Goal: Task Accomplishment & Management: Use online tool/utility

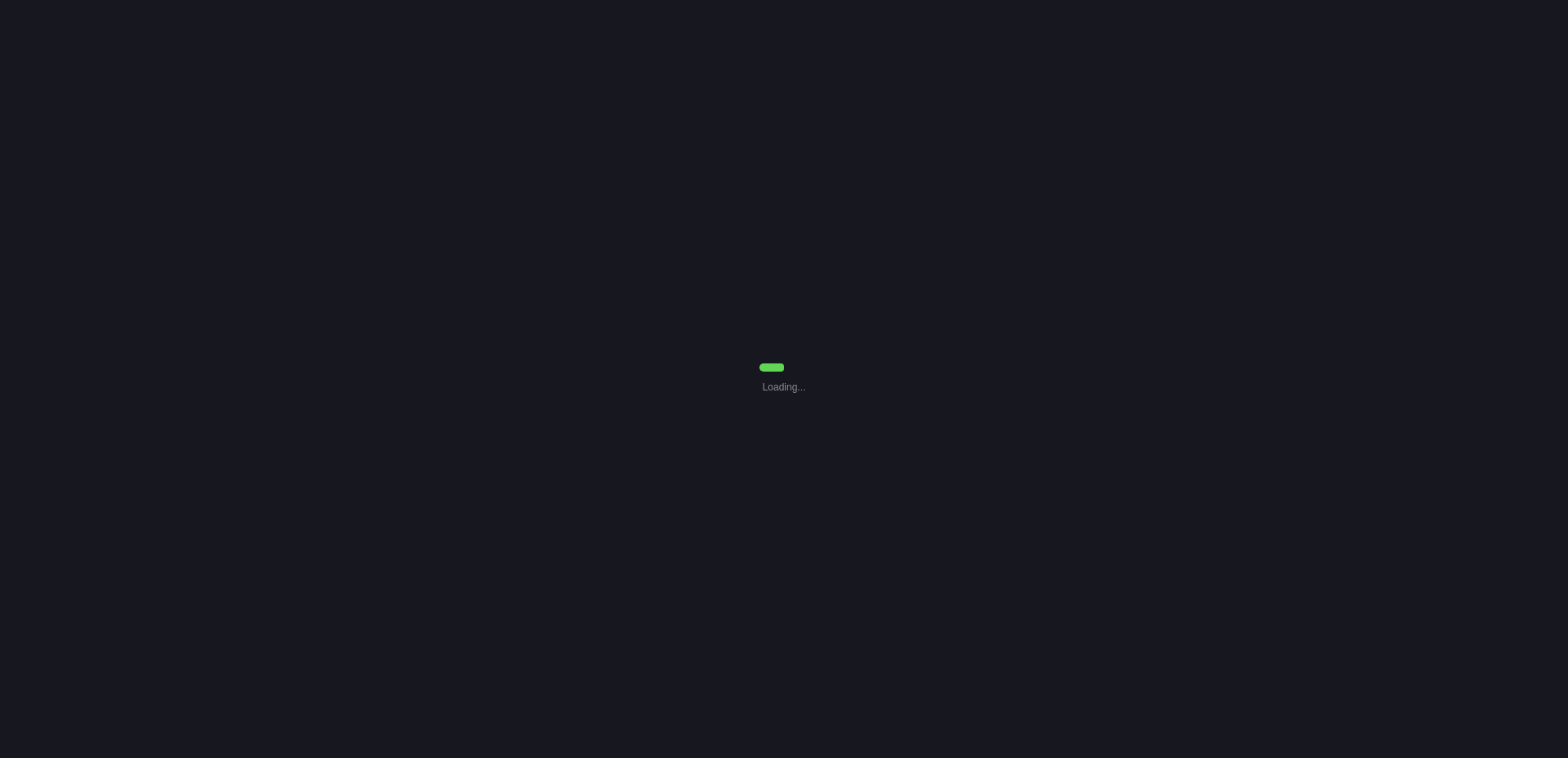
select select "0"
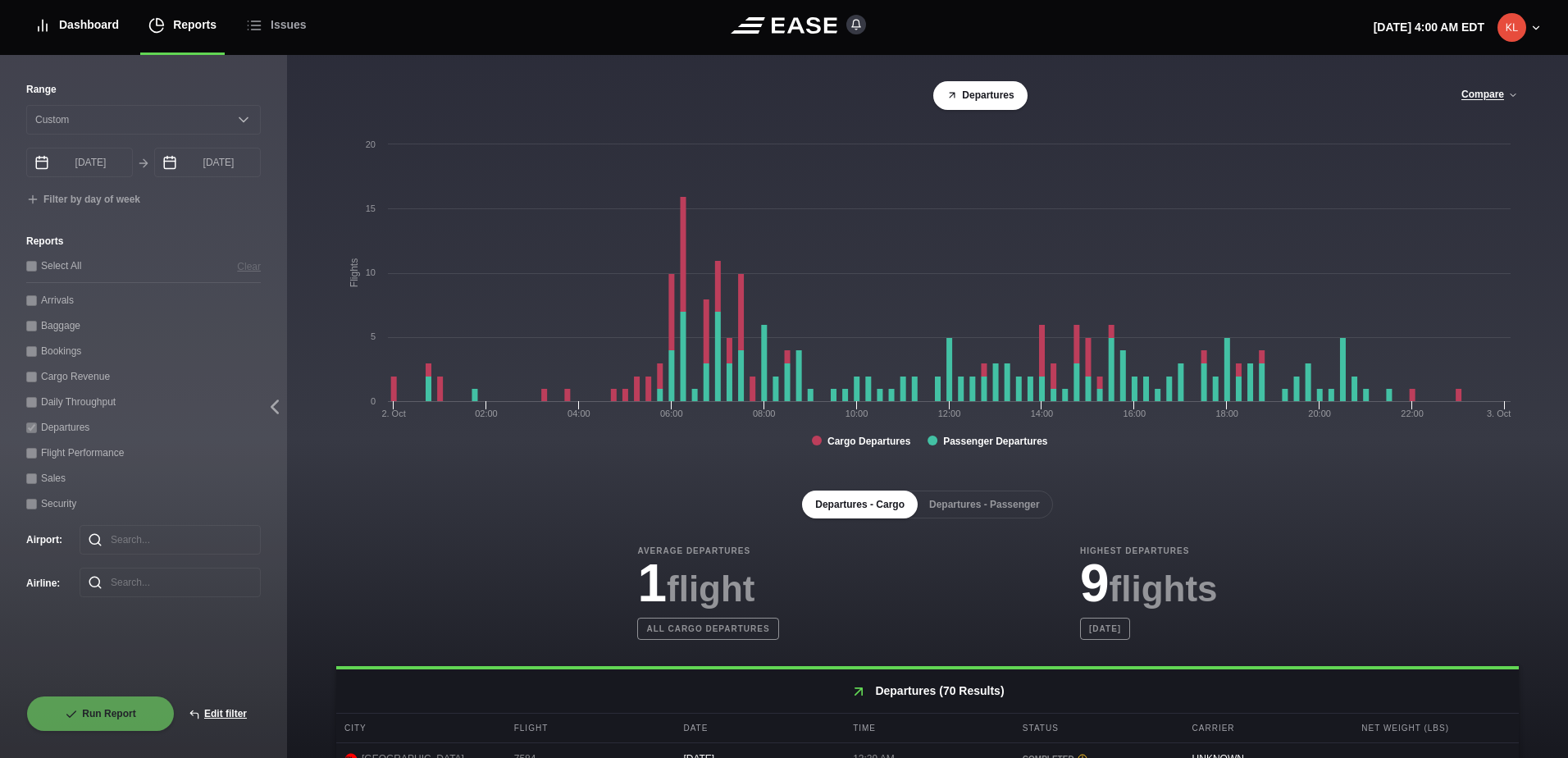
click at [95, 26] on div "Dashboard" at bounding box center [77, 25] width 84 height 55
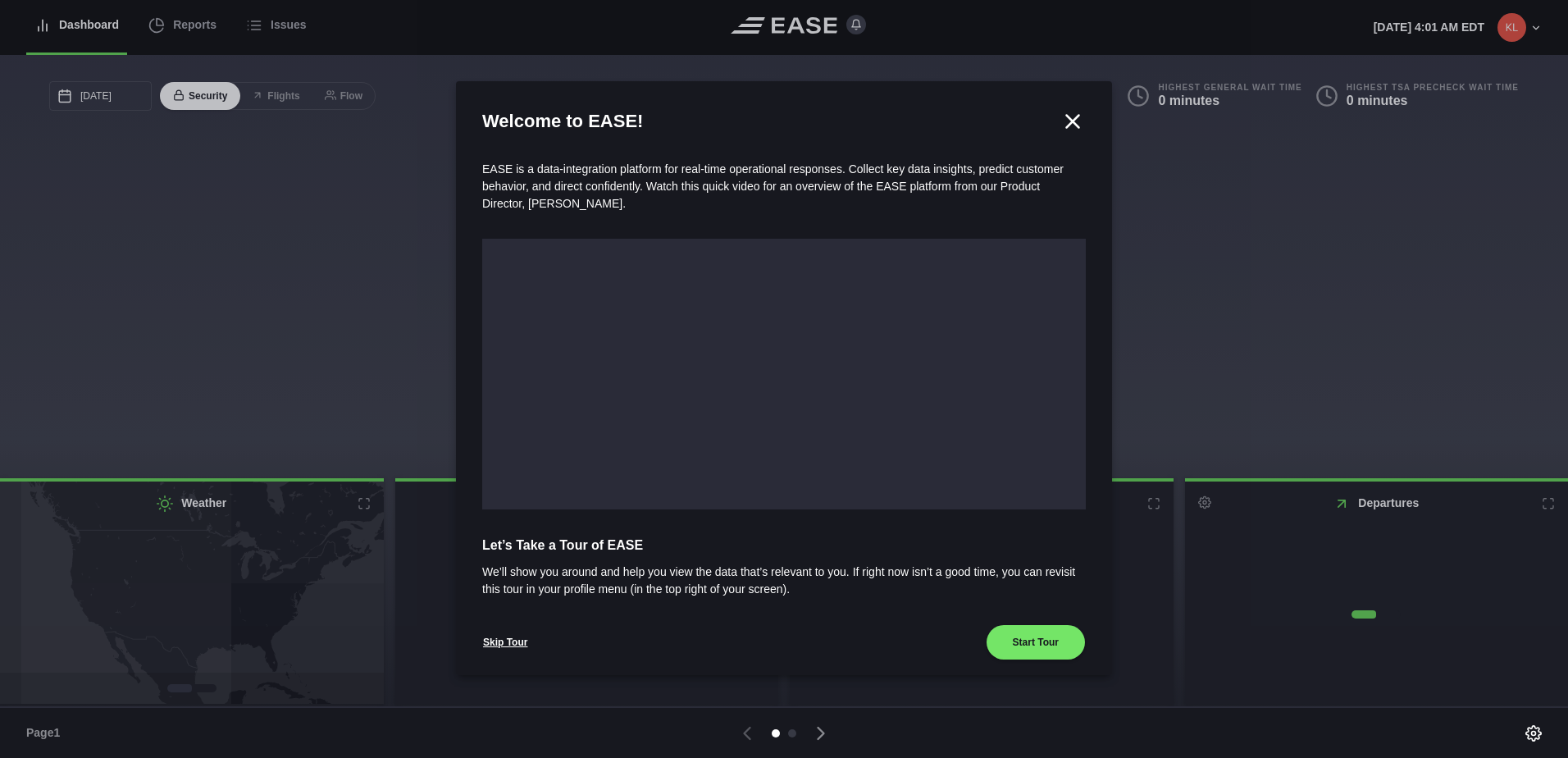
click at [176, 24] on div at bounding box center [784, 379] width 1568 height 758
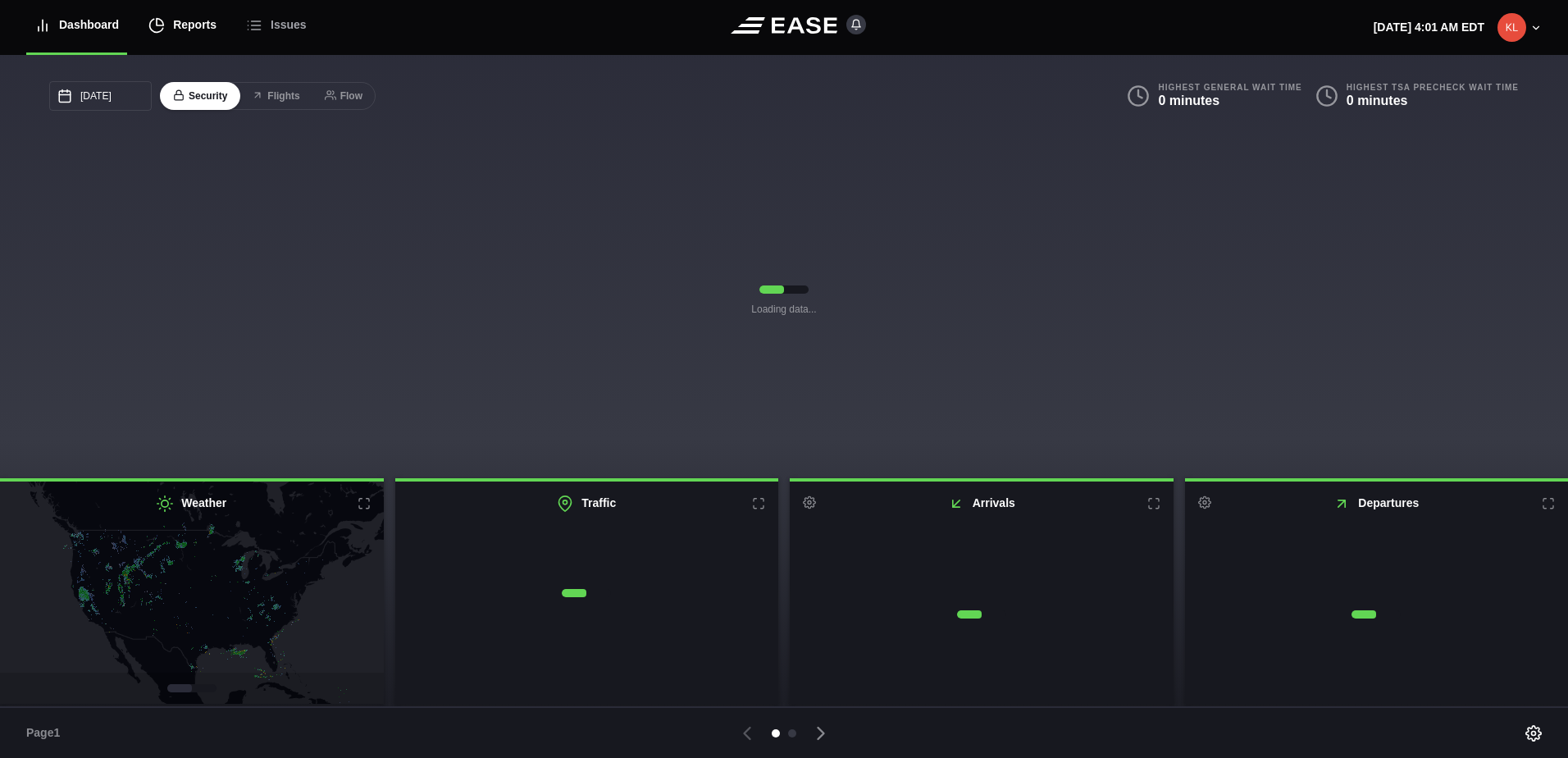
drag, startPoint x: 121, startPoint y: 24, endPoint x: 178, endPoint y: 26, distance: 57.0
click at [178, 26] on div "Reports" at bounding box center [182, 25] width 68 height 55
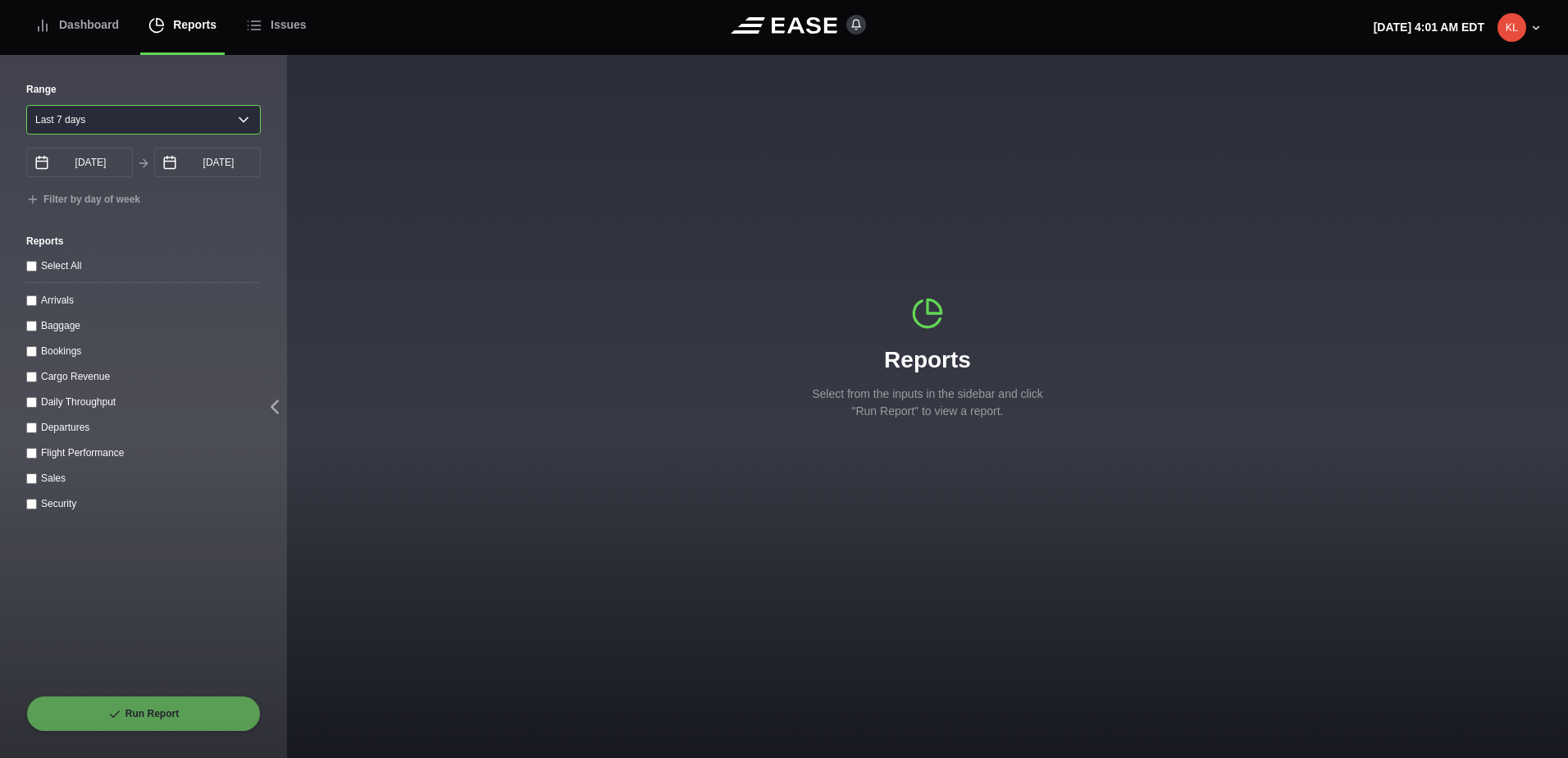
click at [119, 105] on select "[DATE] Last 7 days Last 14 days Last 30 days Last 6 weeks" at bounding box center [144, 120] width 234 height 30
select select "30"
click at [26, 105] on select "[DATE] Last 7 days Last 14 days Last 30 days Last 6 weeks" at bounding box center [144, 120] width 234 height 30
type input "[DATE]"
click at [31, 402] on throughput "Daily Throughput" at bounding box center [31, 402] width 11 height 11
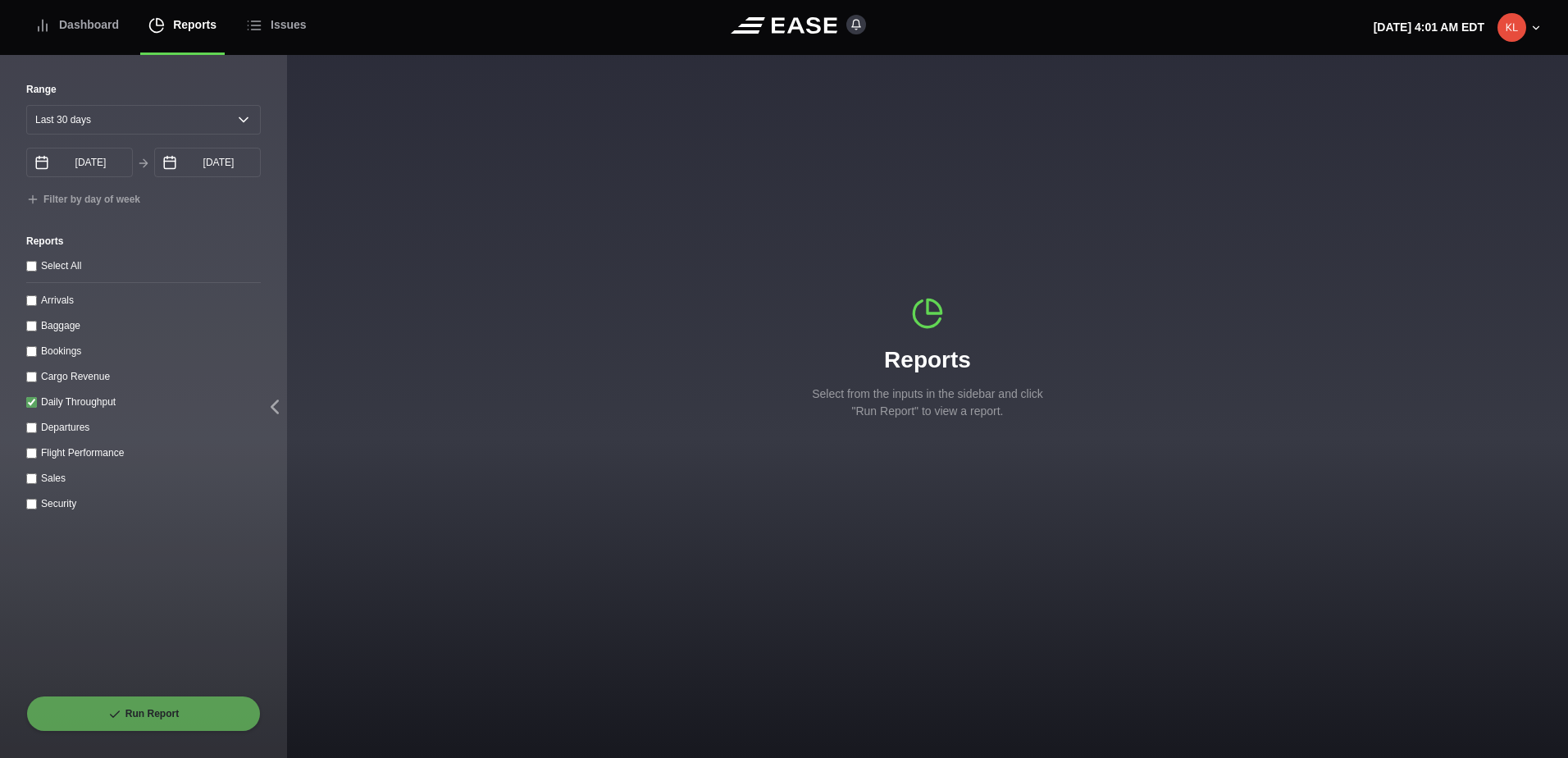
checkbox throughput "true"
click at [230, 714] on button "Run Report" at bounding box center [144, 713] width 234 height 36
select select "30"
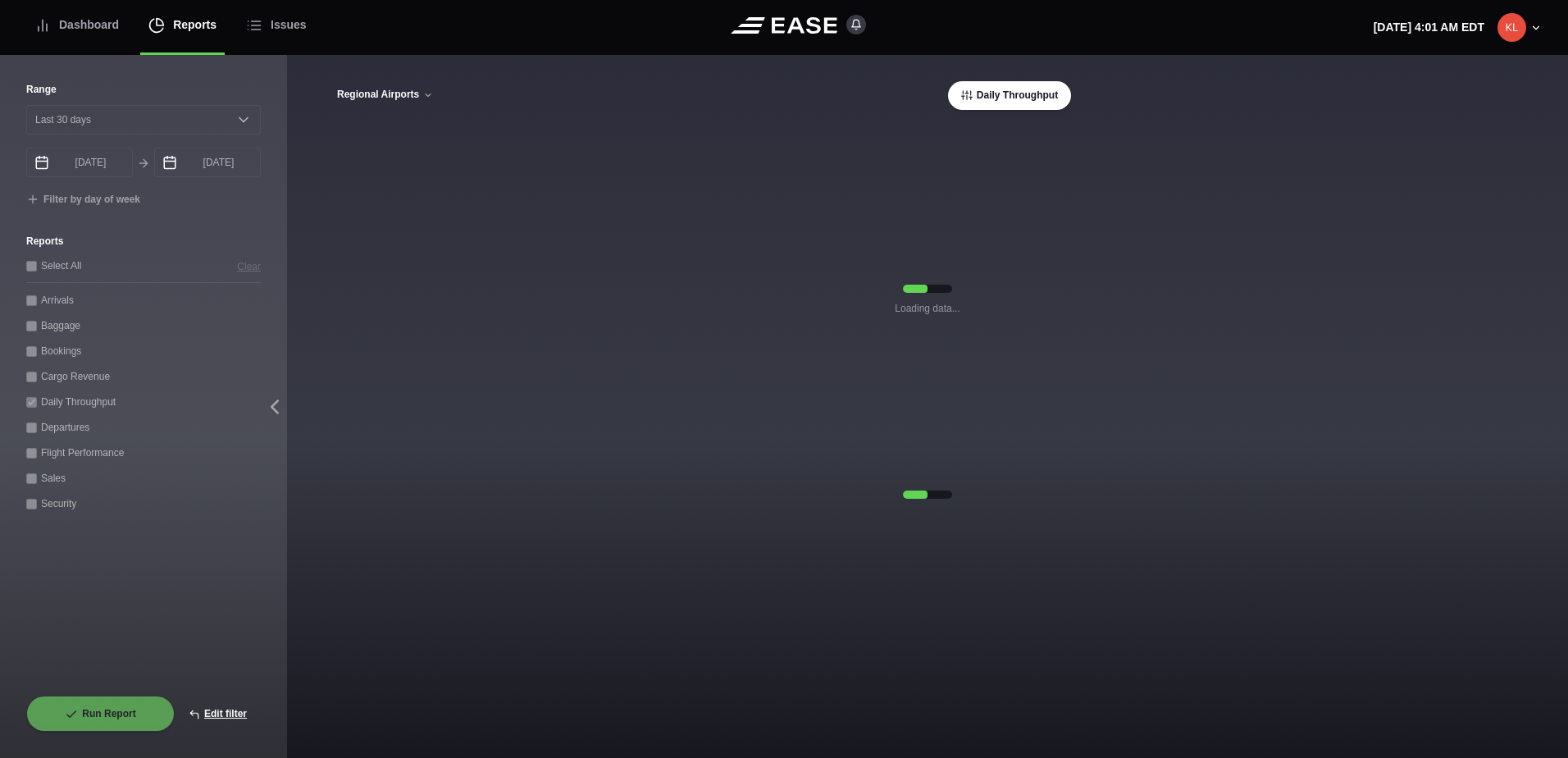
click at [379, 94] on button "Regional Airports" at bounding box center [385, 95] width 97 height 12
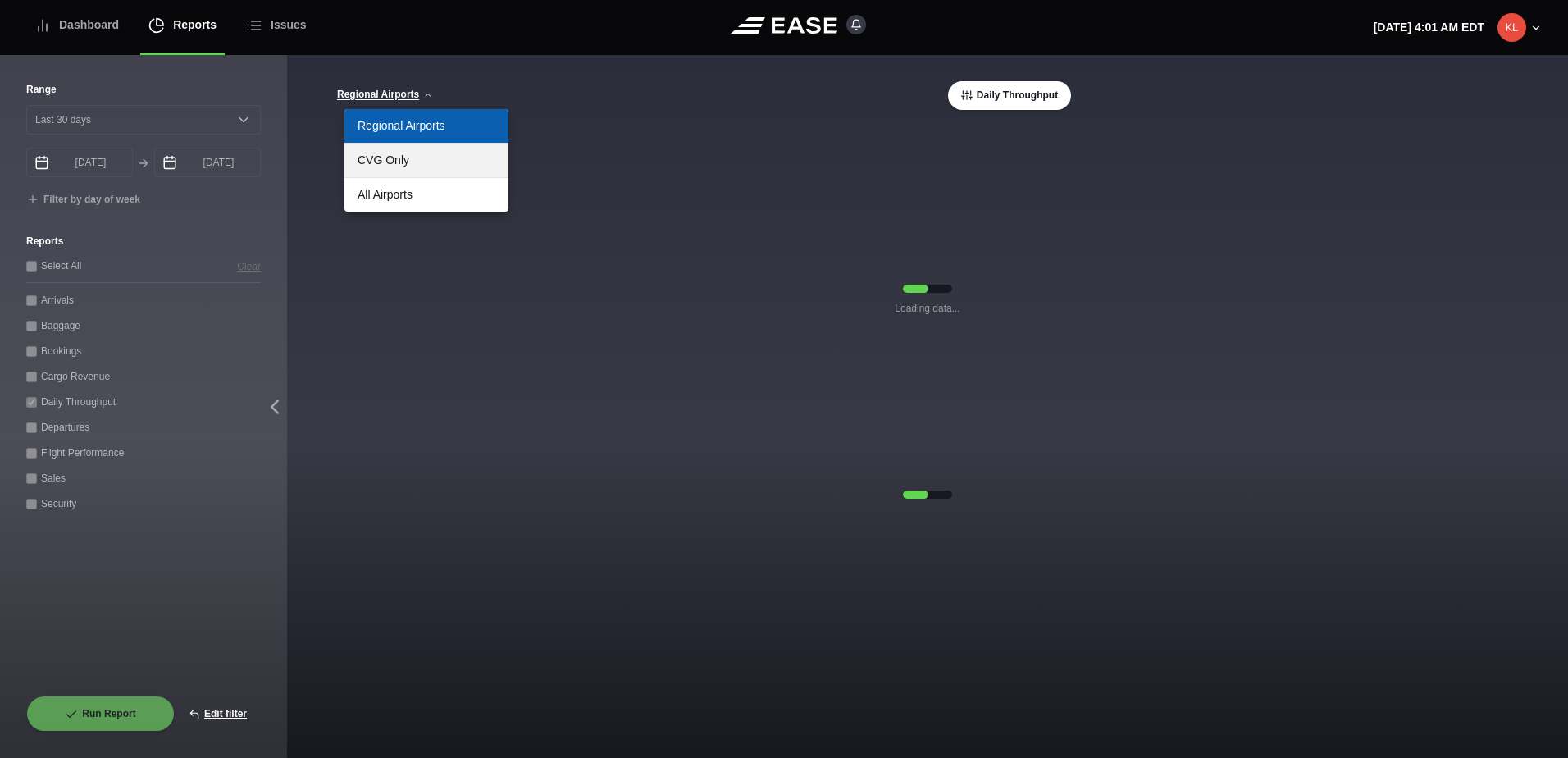
click at [387, 154] on link "CVG Only" at bounding box center [426, 160] width 164 height 34
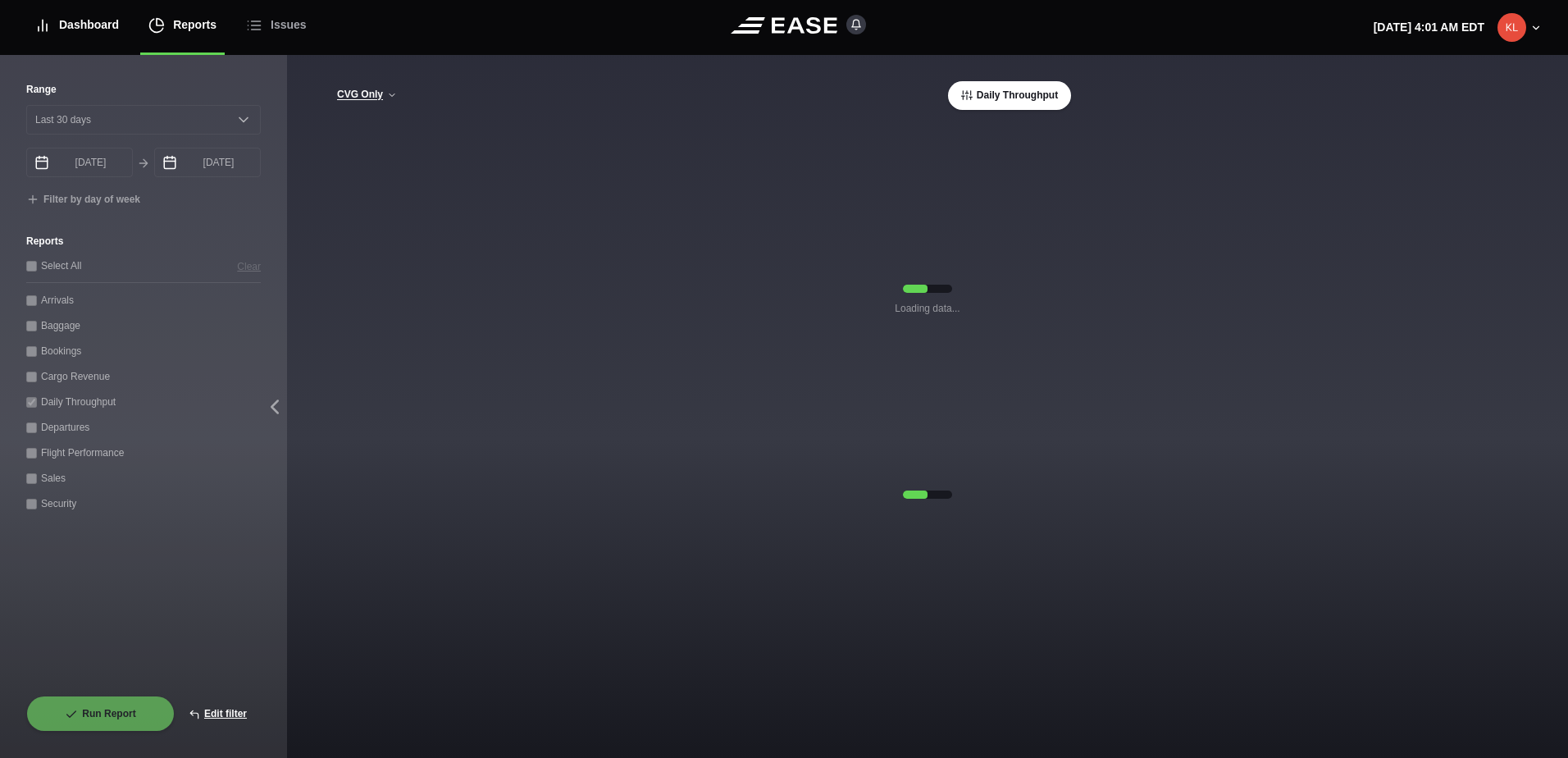
click at [92, 24] on div "Dashboard" at bounding box center [77, 25] width 84 height 55
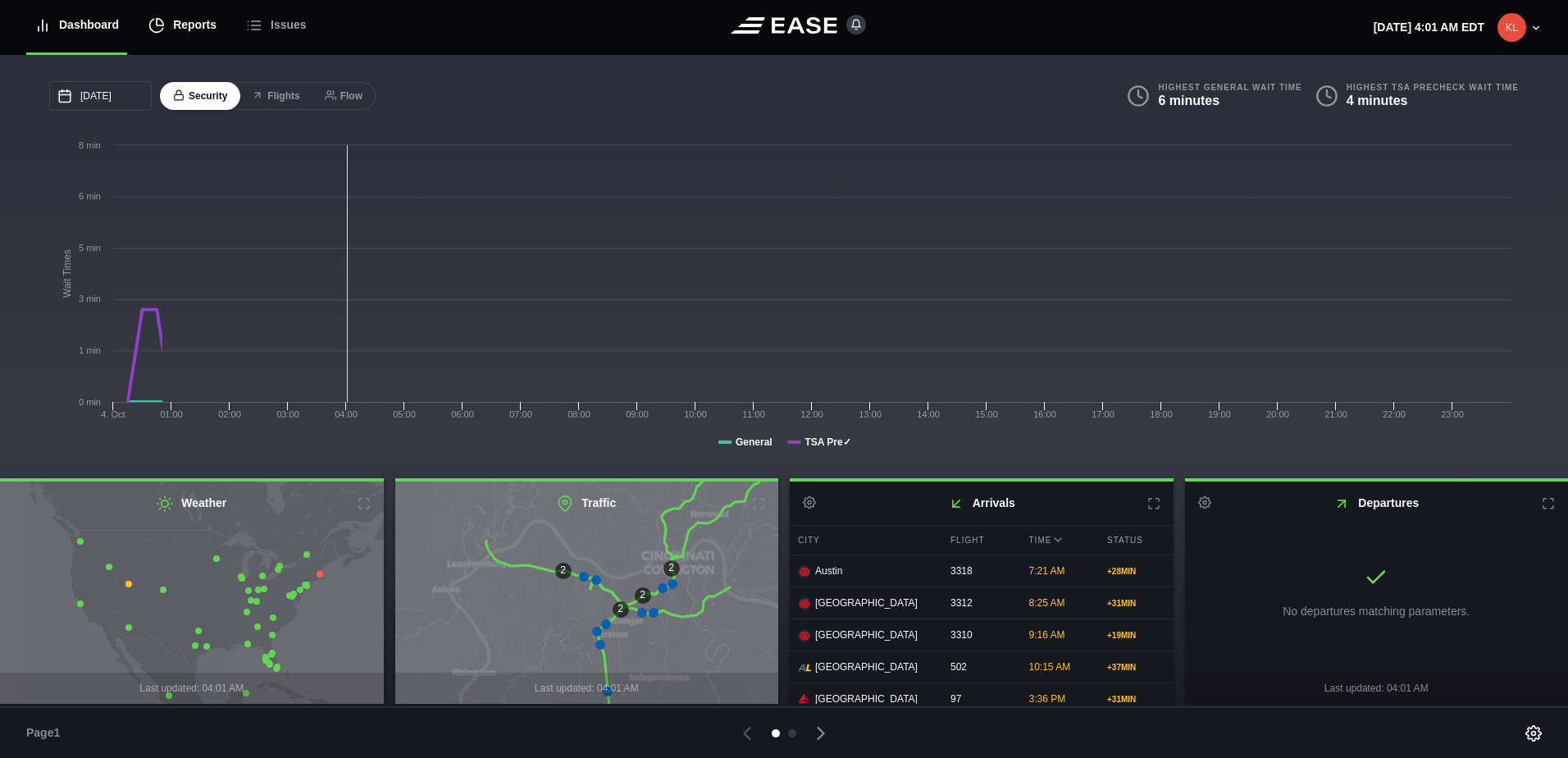
click at [179, 22] on div "Reports" at bounding box center [182, 25] width 68 height 55
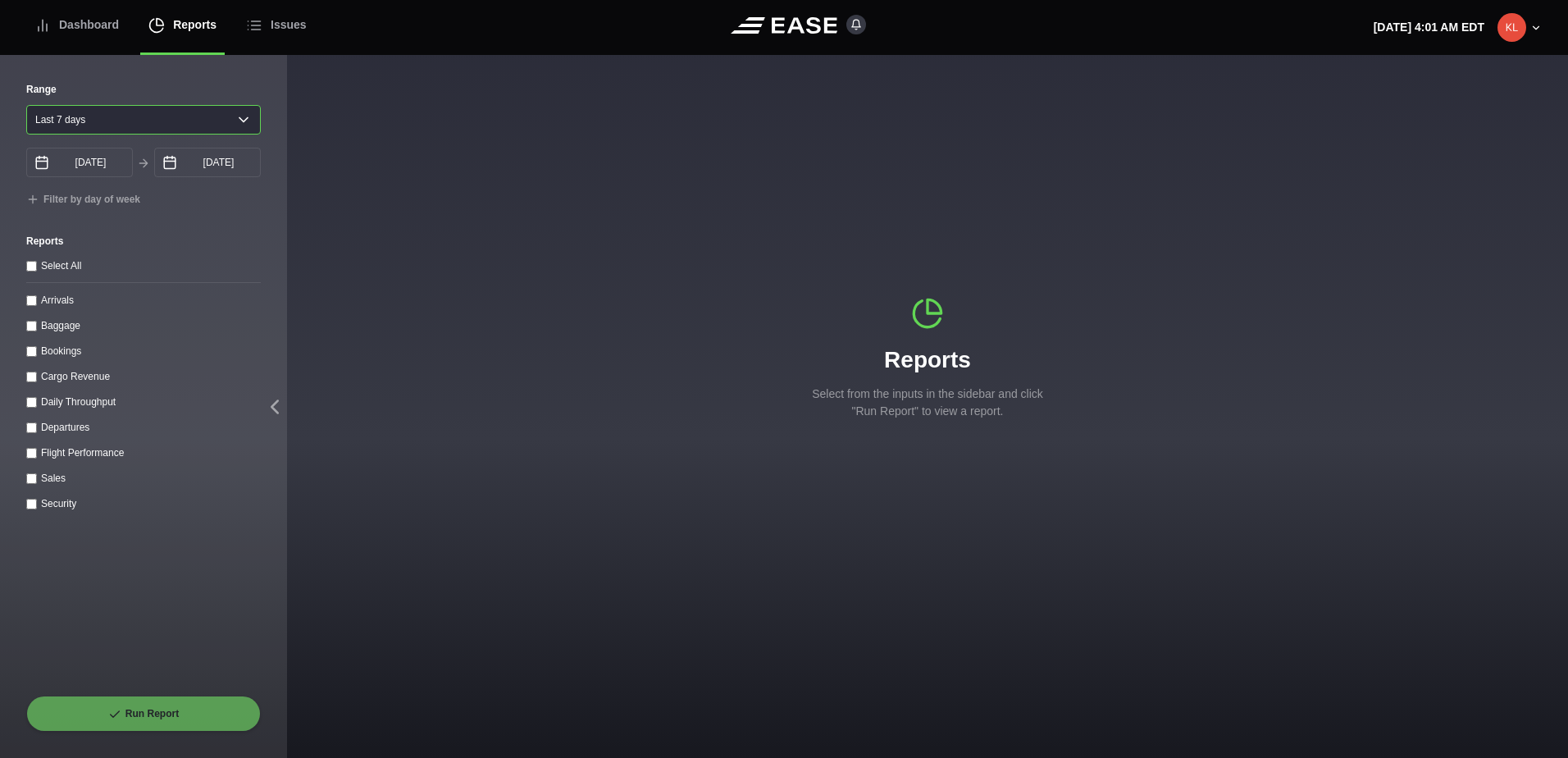
click at [60, 114] on select "[DATE] Last 7 days Last 14 days Last 30 days Last 6 weeks" at bounding box center [144, 120] width 234 height 30
select select "30"
click at [26, 105] on select "[DATE] Last 7 days Last 14 days Last 30 days Last 6 weeks" at bounding box center [144, 120] width 234 height 30
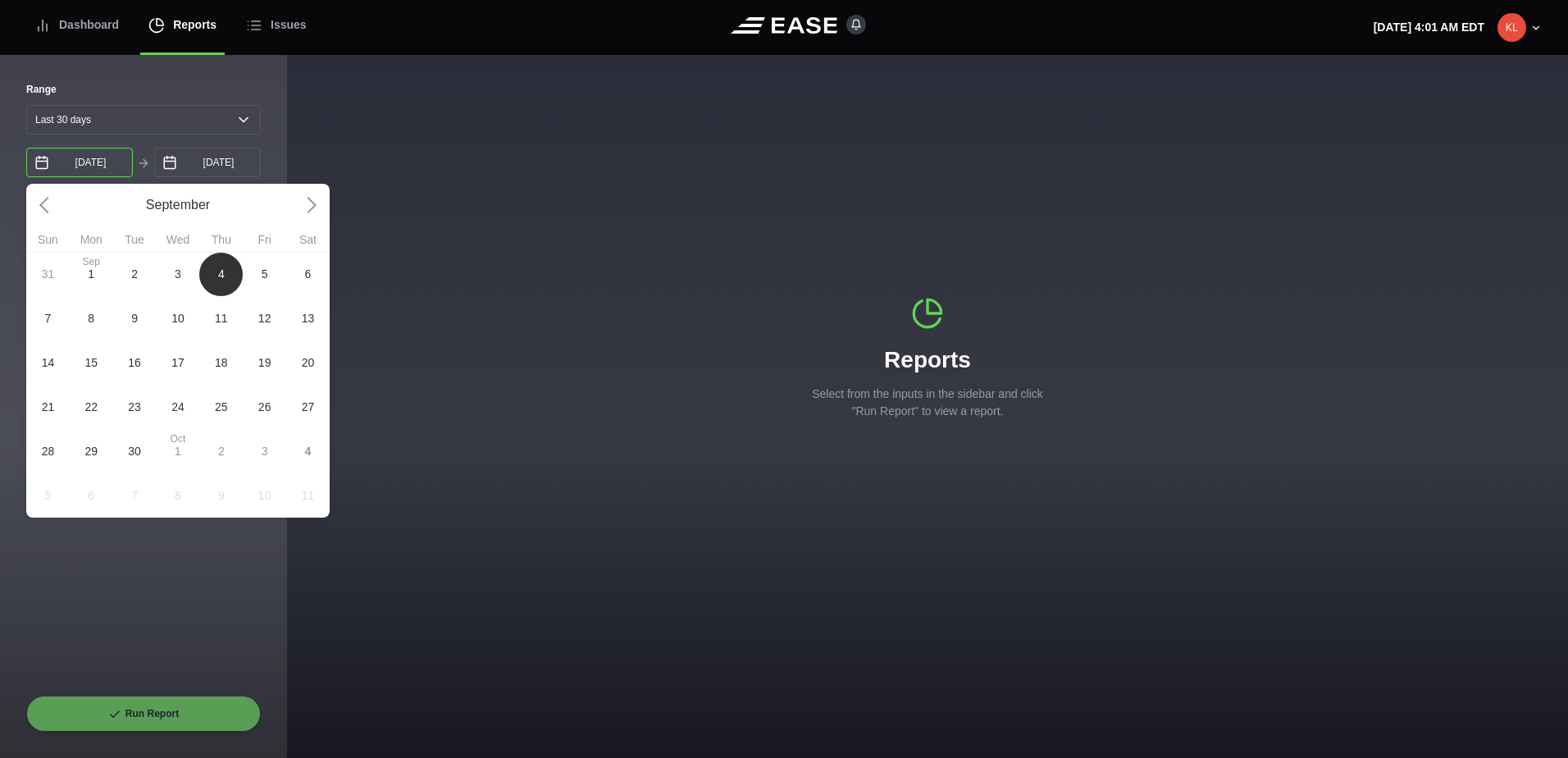
click at [88, 163] on input "[DATE]" at bounding box center [79, 163] width 107 height 30
click at [188, 281] on span "3" at bounding box center [178, 274] width 44 height 45
type input "[DATE]"
select select "0"
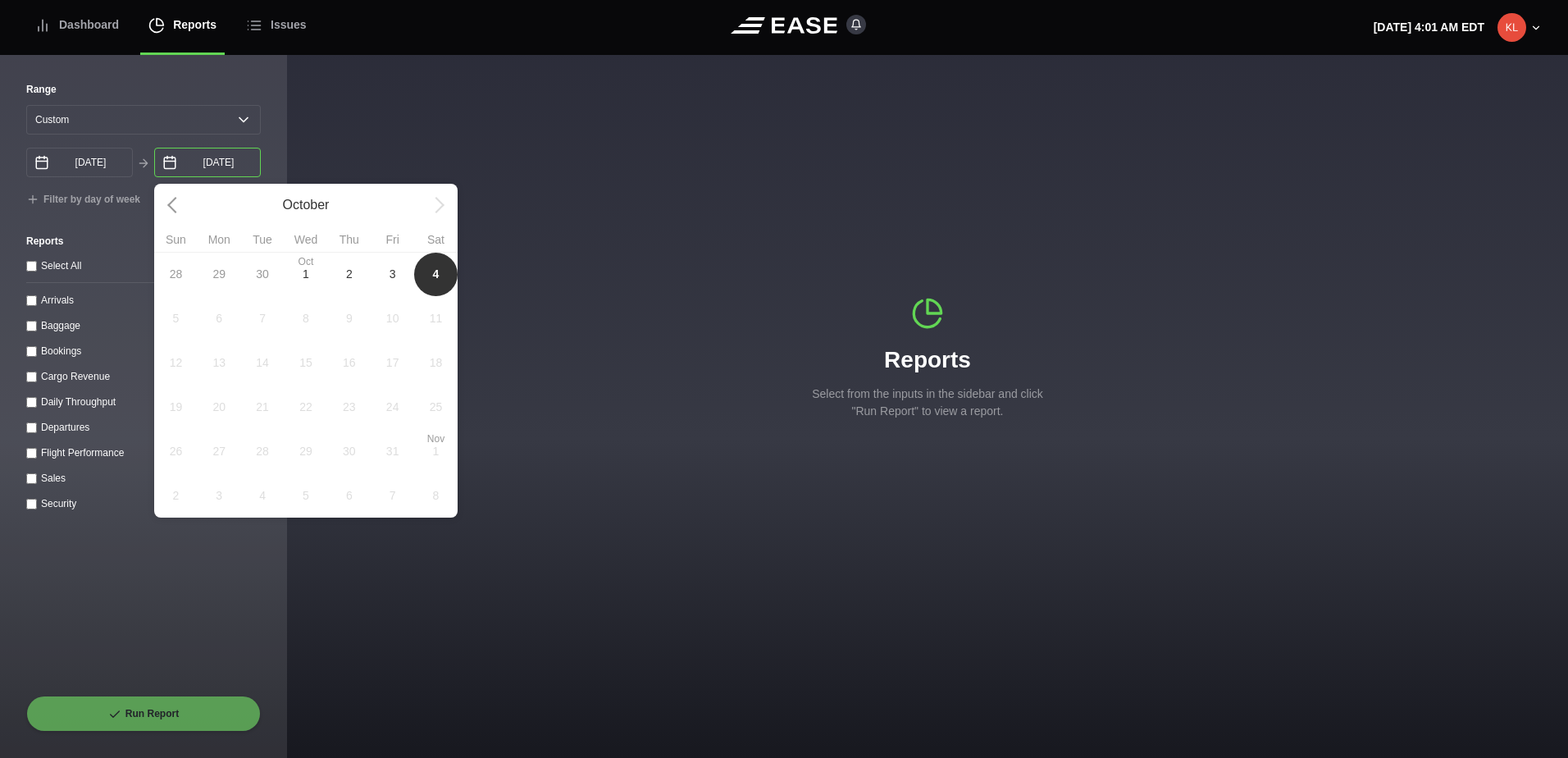
click at [236, 167] on input "[DATE]" at bounding box center [207, 163] width 107 height 30
click at [391, 274] on span "3" at bounding box center [393, 274] width 7 height 17
type input "[DATE]"
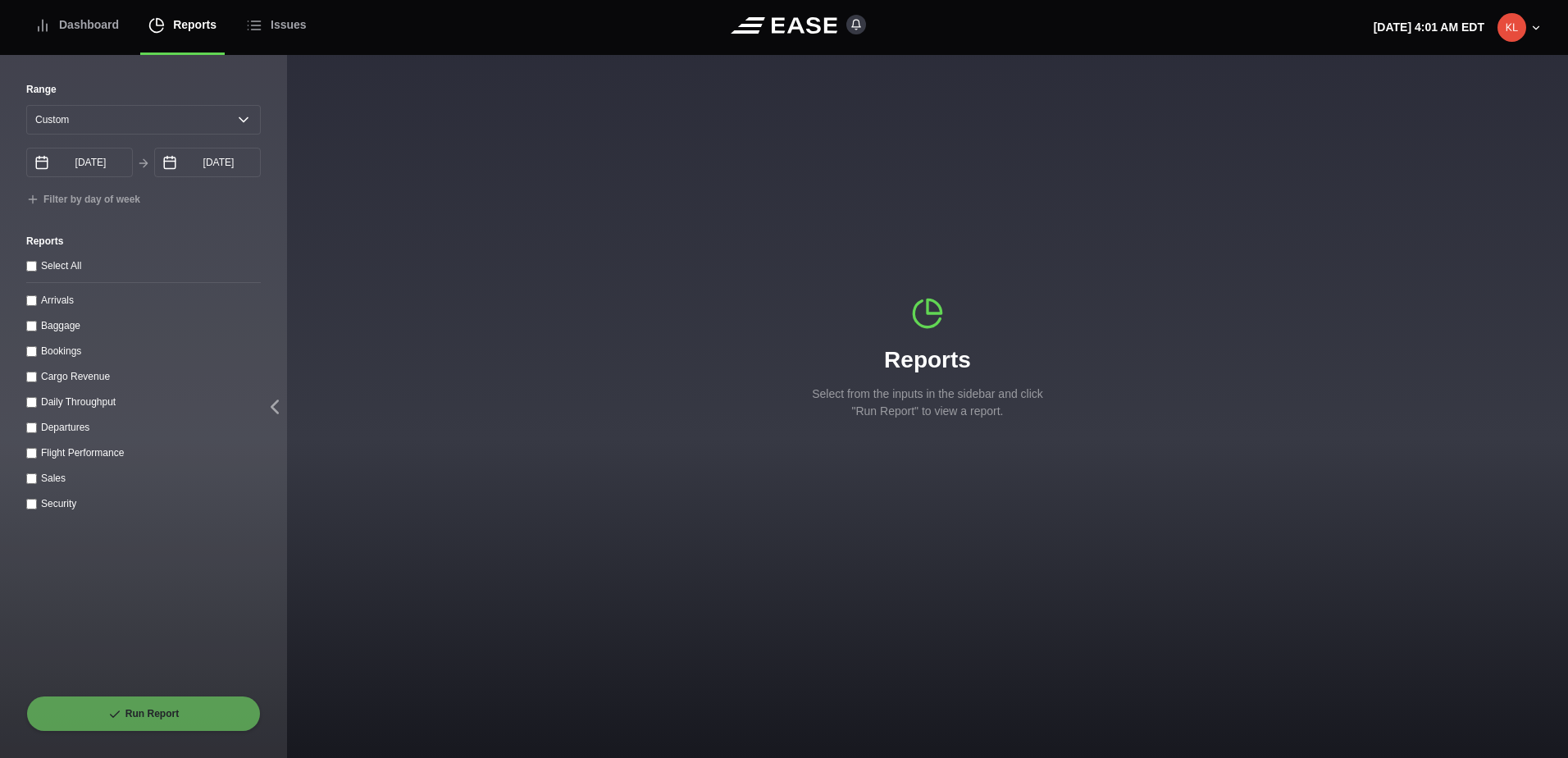
click at [31, 400] on div "Daily Throughput" at bounding box center [144, 401] width 234 height 17
click at [30, 402] on throughput "Daily Throughput" at bounding box center [31, 402] width 11 height 11
checkbox throughput "true"
click at [172, 714] on button "Run Report" at bounding box center [144, 713] width 234 height 36
select select "0"
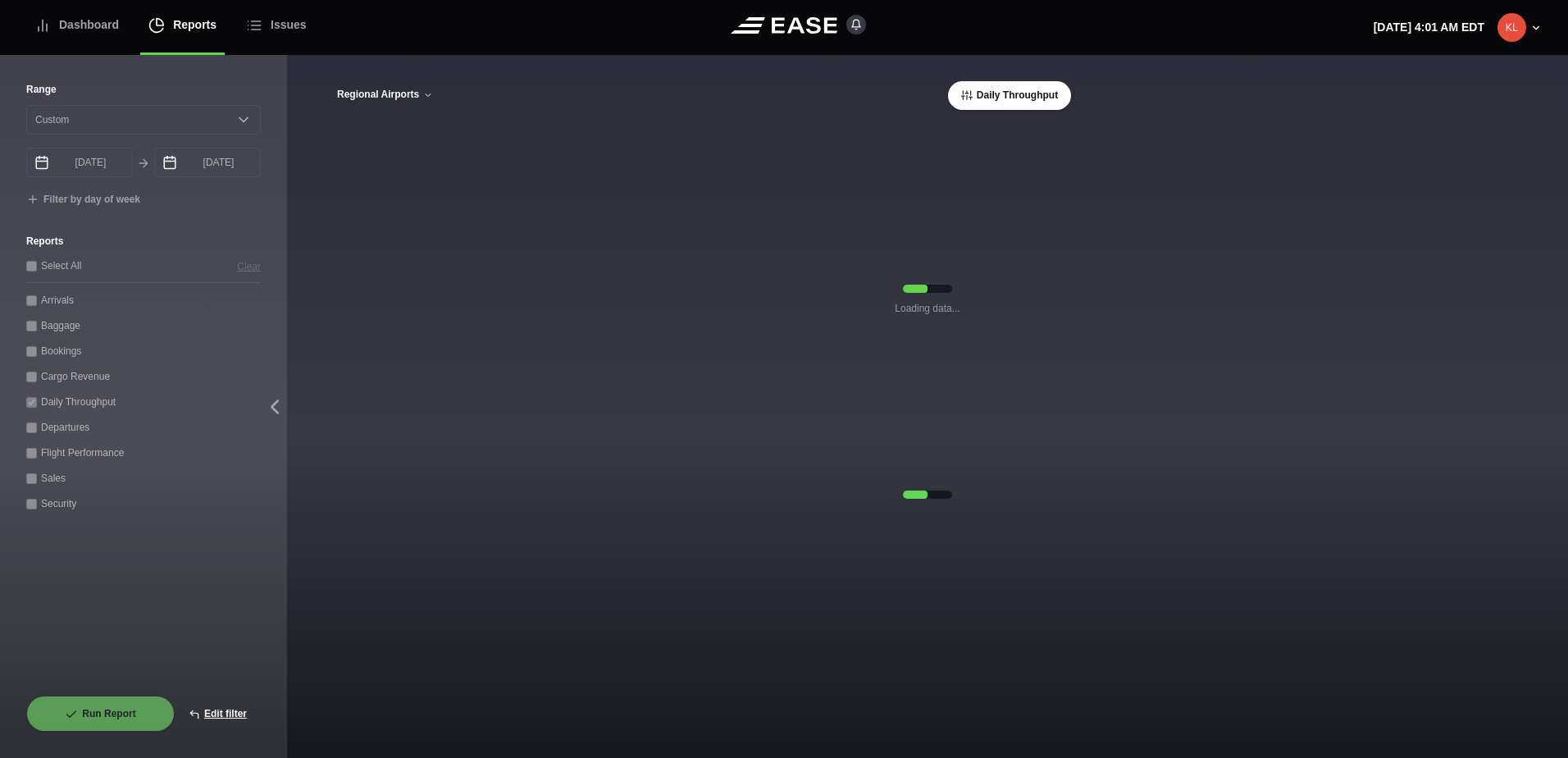
click at [426, 100] on icon at bounding box center [428, 95] width 10 height 10
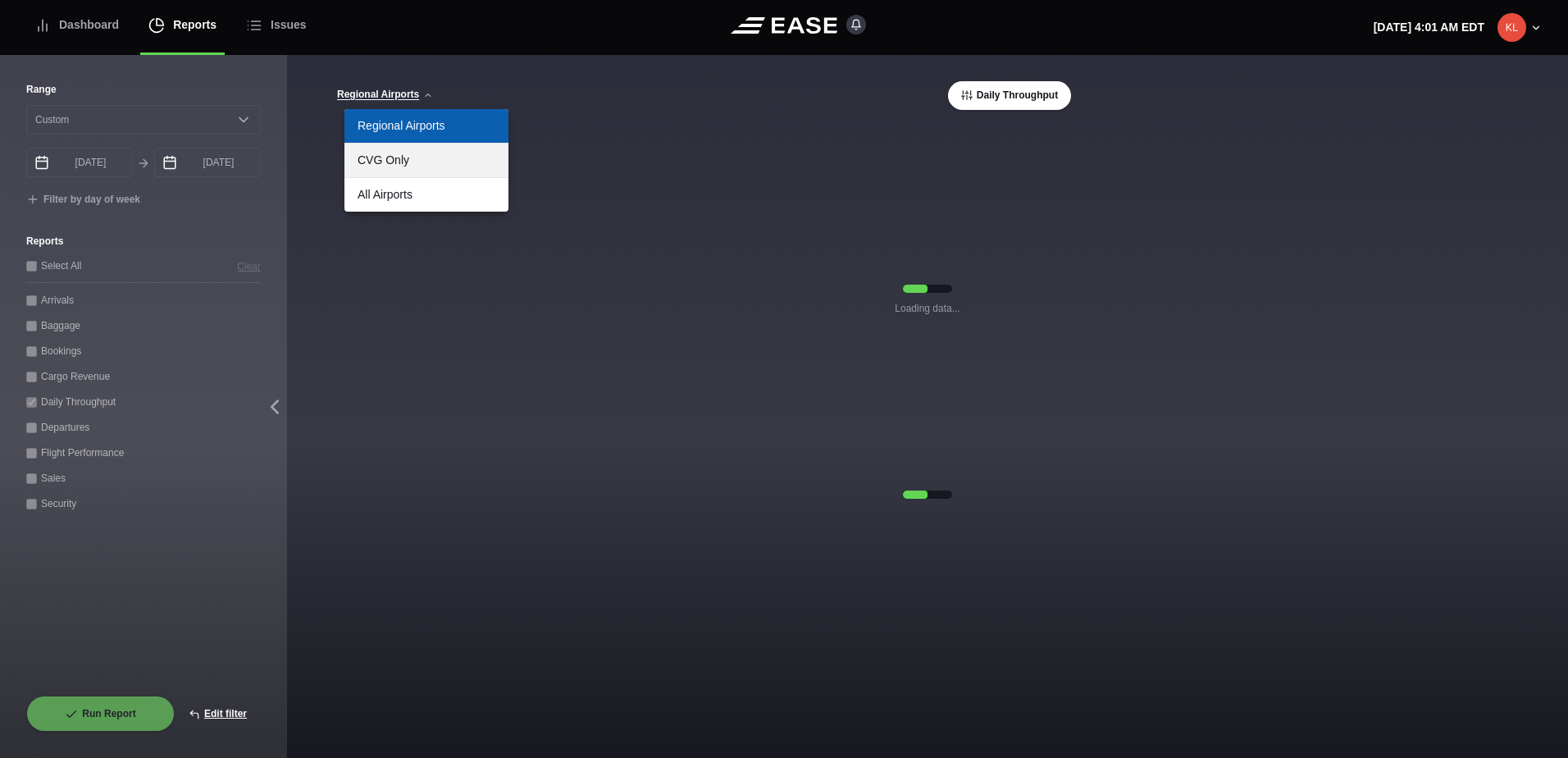
click at [400, 158] on link "CVG Only" at bounding box center [426, 160] width 164 height 34
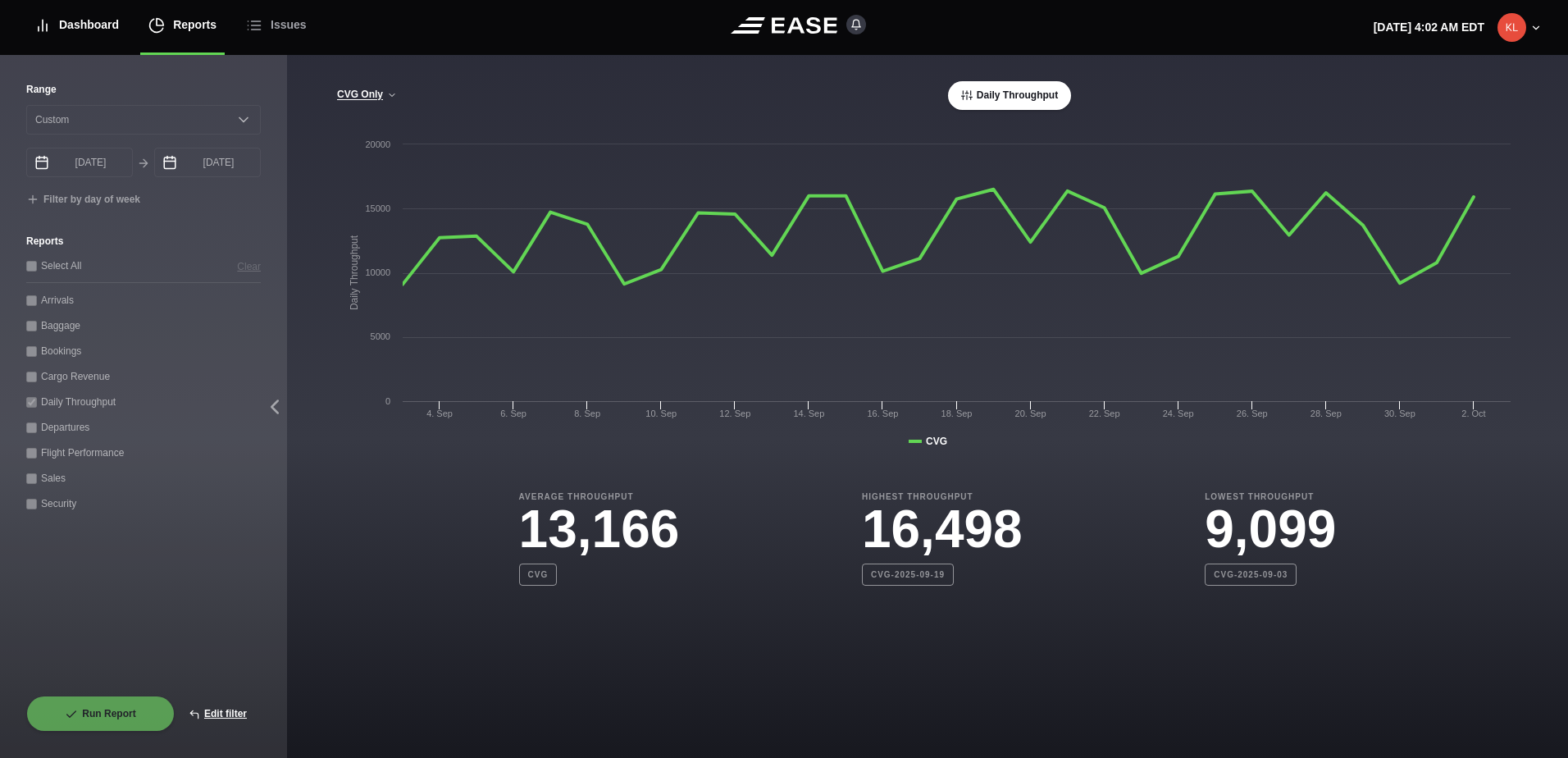
click at [94, 25] on div "Dashboard" at bounding box center [77, 25] width 84 height 55
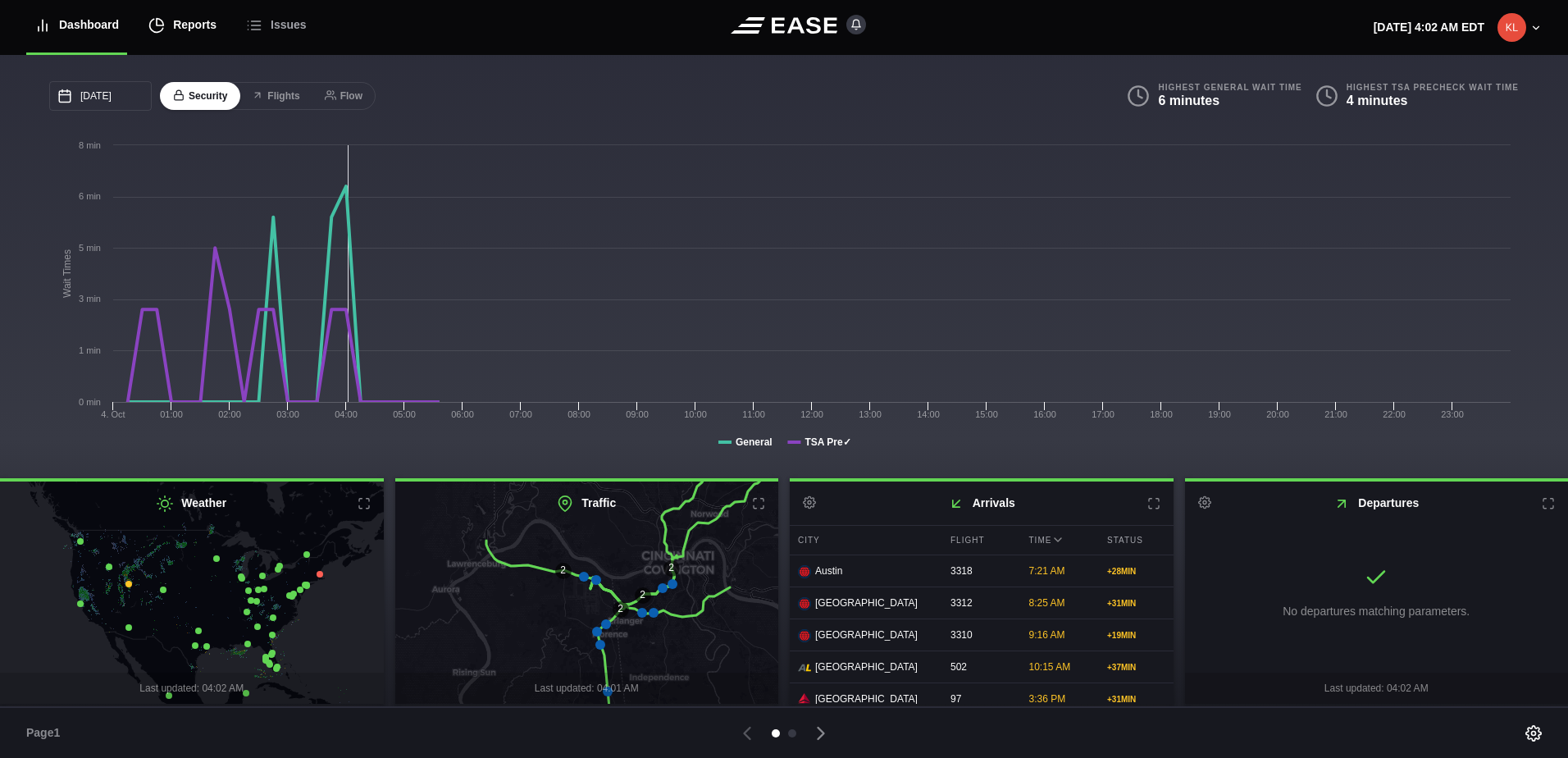
click at [192, 29] on div "Reports" at bounding box center [182, 25] width 68 height 55
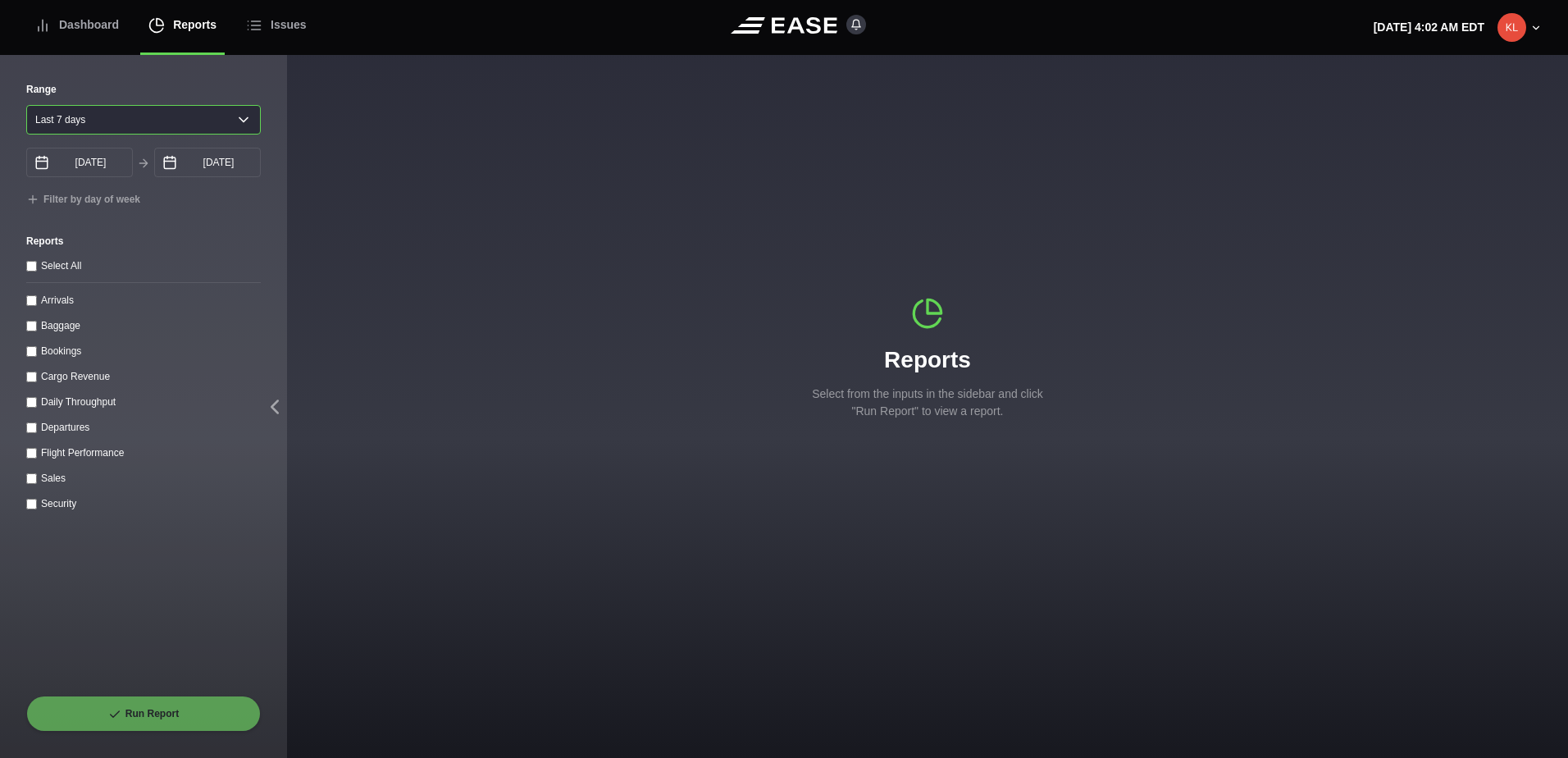
click at [88, 129] on select "[DATE] Last 7 days Last 14 days Last 30 days Last 6 weeks" at bounding box center [144, 120] width 234 height 30
select select "30"
click at [26, 105] on select "[DATE] Last 7 days Last 14 days Last 30 days Last 6 weeks" at bounding box center [144, 120] width 234 height 30
type input "[DATE]"
click at [31, 402] on throughput "Daily Throughput" at bounding box center [31, 402] width 11 height 11
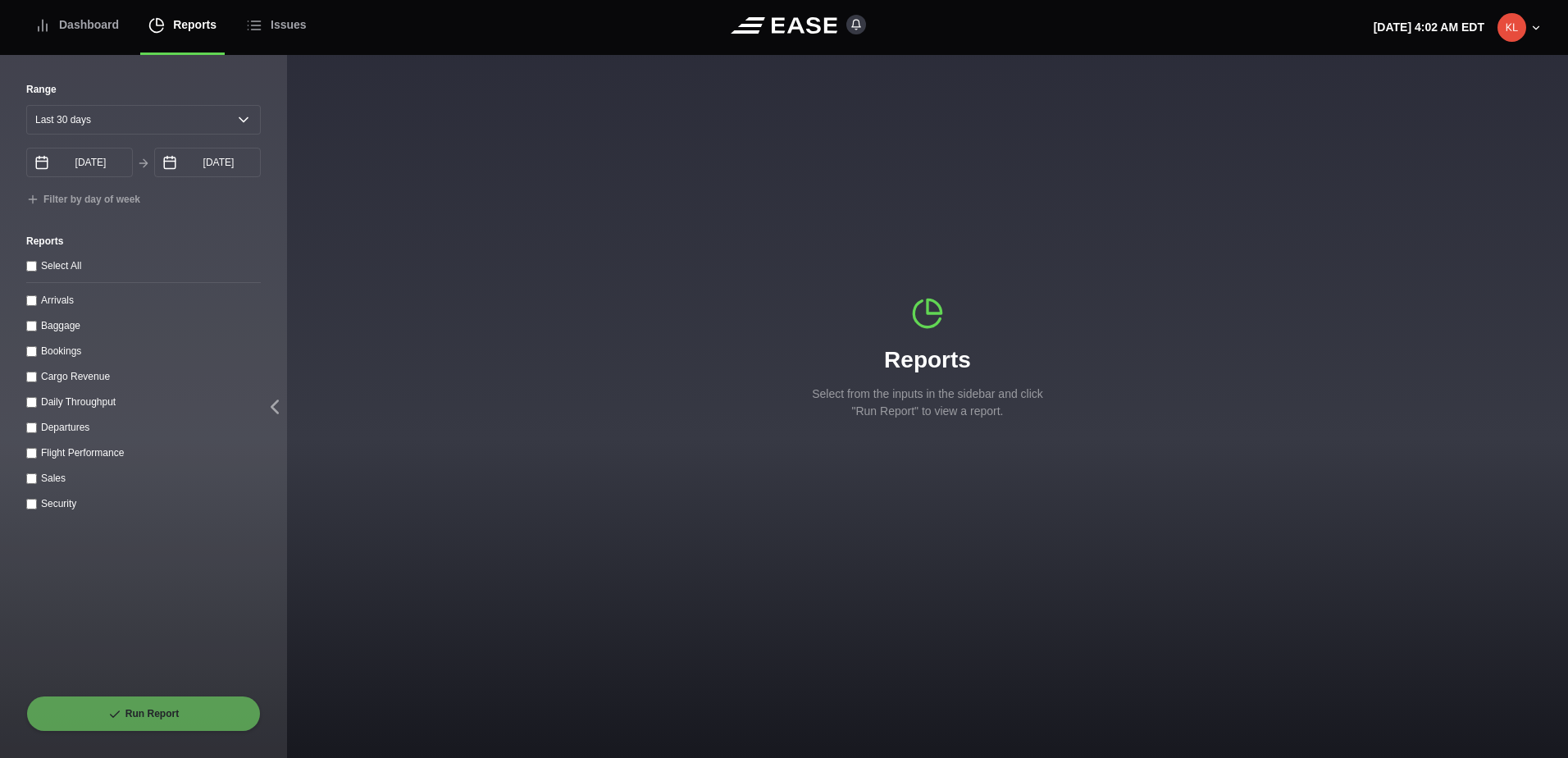
checkbox throughput "true"
click at [180, 714] on button "Run Report" at bounding box center [144, 713] width 234 height 36
select select "30"
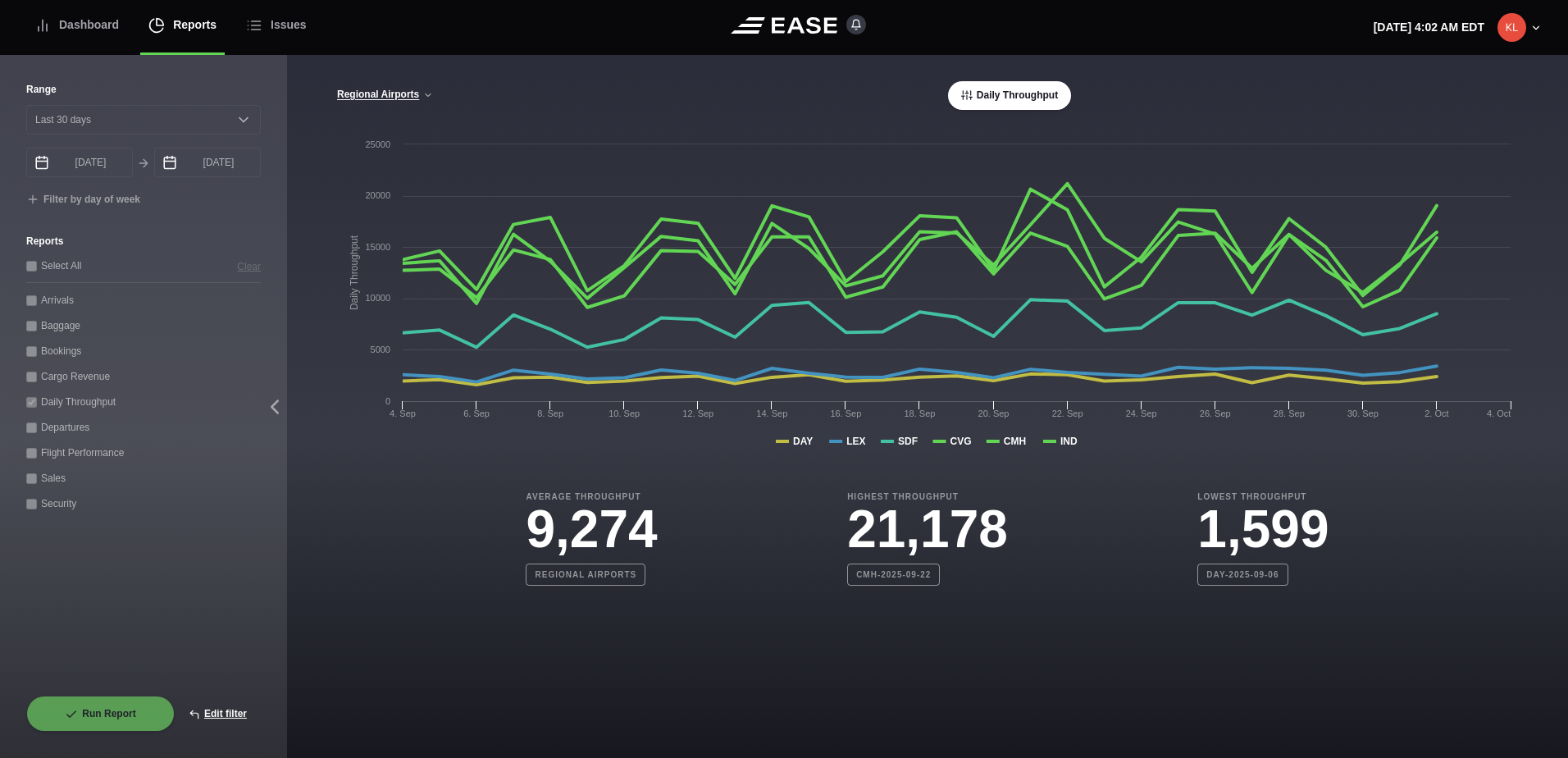
click at [396, 87] on div "[GEOGRAPHIC_DATA] CVG Only All Airports Daily Throughput" at bounding box center [927, 95] width 1182 height 29
click at [396, 89] on button "Regional Airports" at bounding box center [385, 95] width 97 height 12
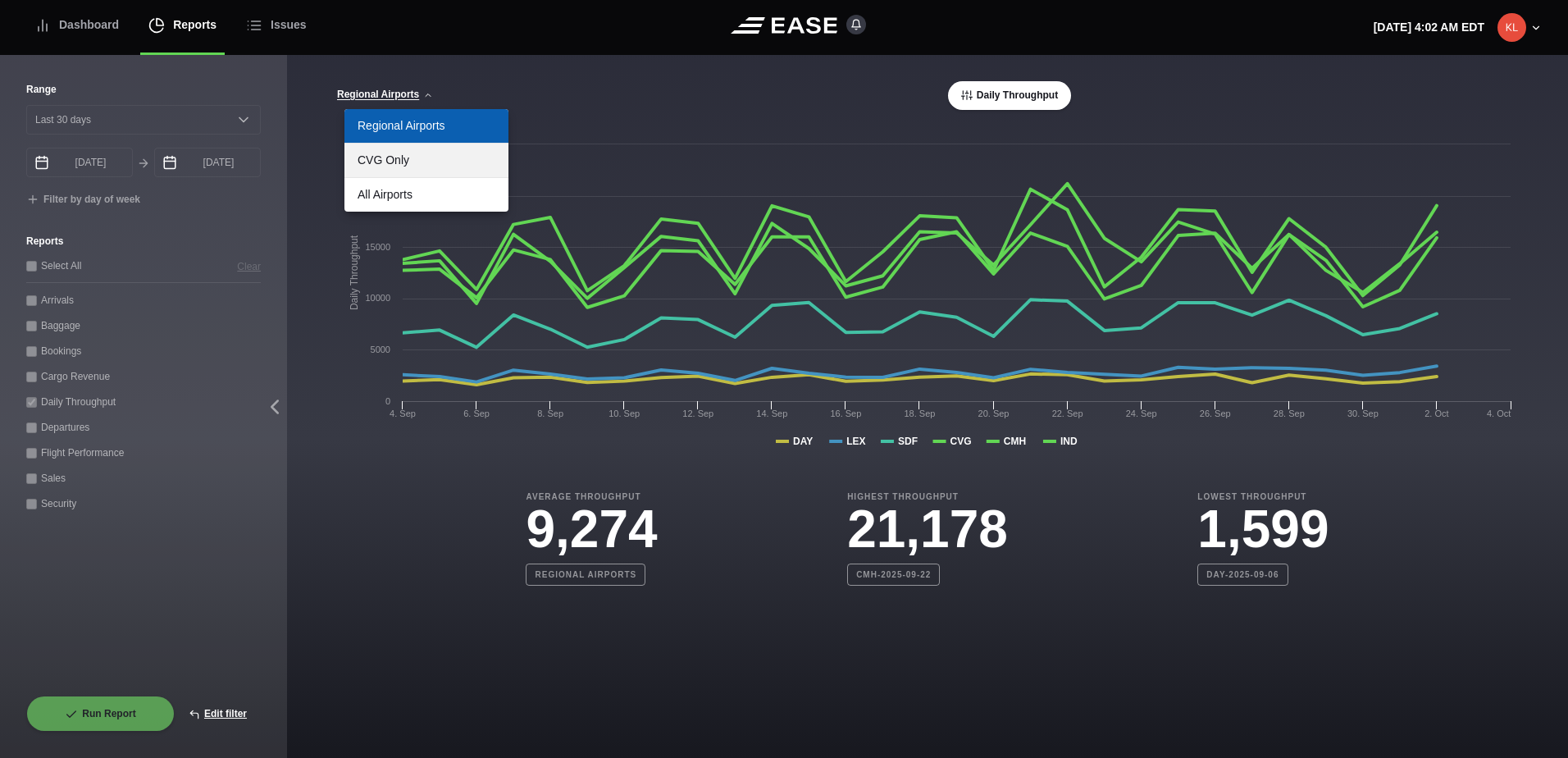
click at [401, 166] on link "CVG Only" at bounding box center [426, 160] width 164 height 34
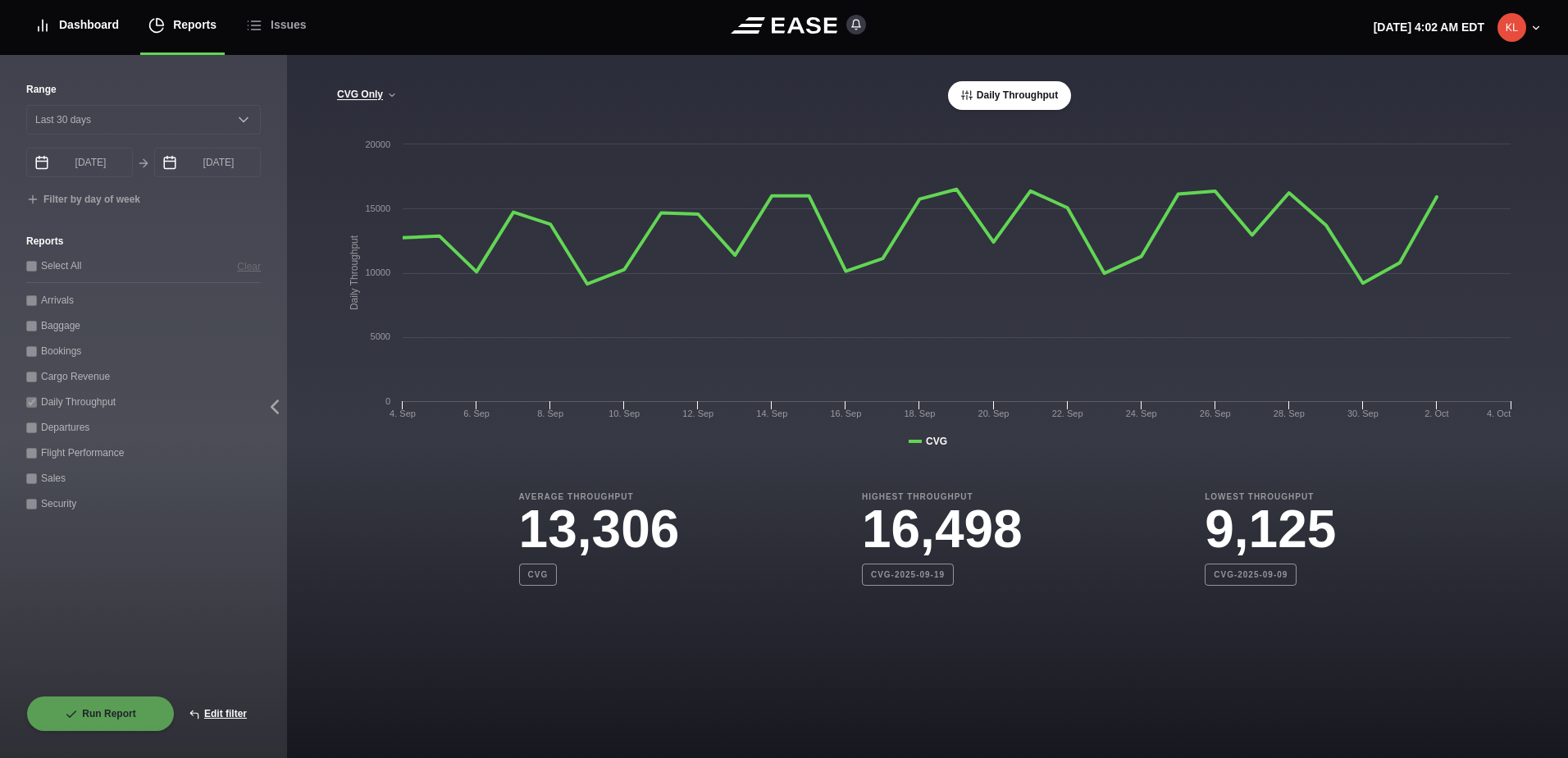
click at [81, 28] on div "Dashboard" at bounding box center [77, 25] width 84 height 55
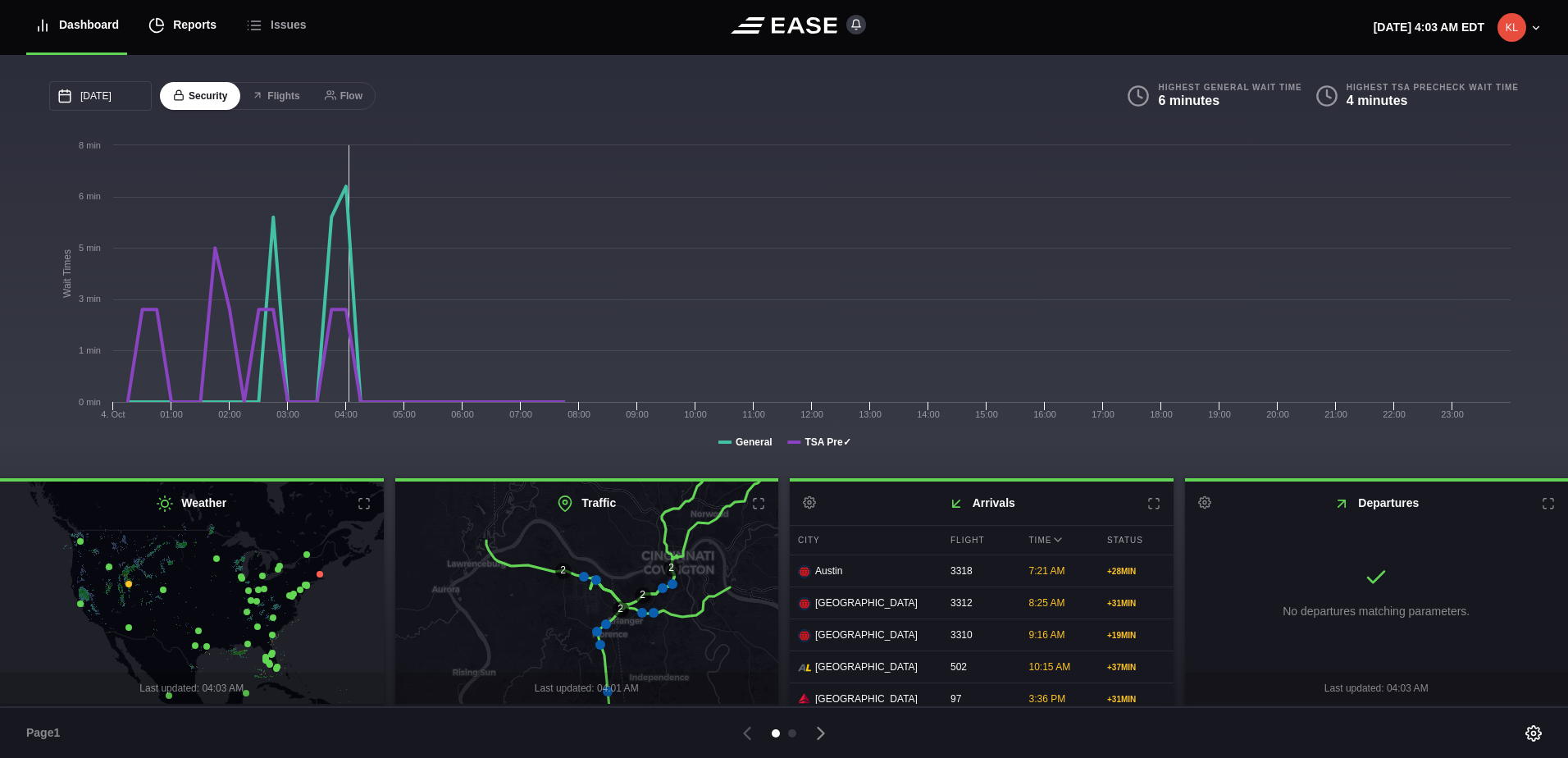
click at [178, 21] on div "Reports" at bounding box center [182, 25] width 68 height 55
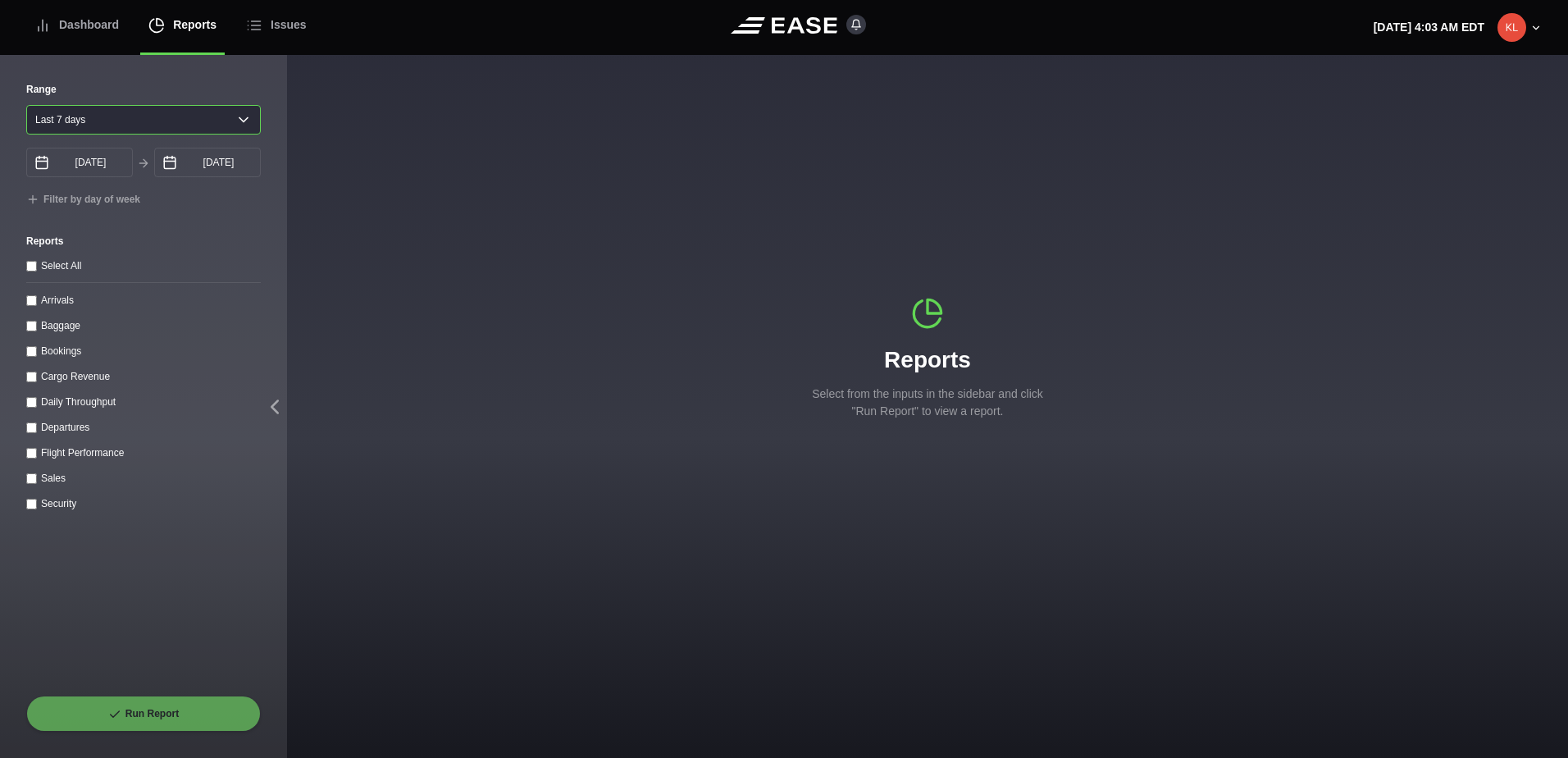
click at [93, 121] on select "[DATE] Last 7 days Last 14 days Last 30 days Last 6 weeks" at bounding box center [144, 120] width 234 height 30
select select "1"
click at [26, 105] on select "[DATE] Last 7 days Last 14 days Last 30 days Last 6 weeks" at bounding box center [144, 120] width 234 height 30
type input "[DATE]"
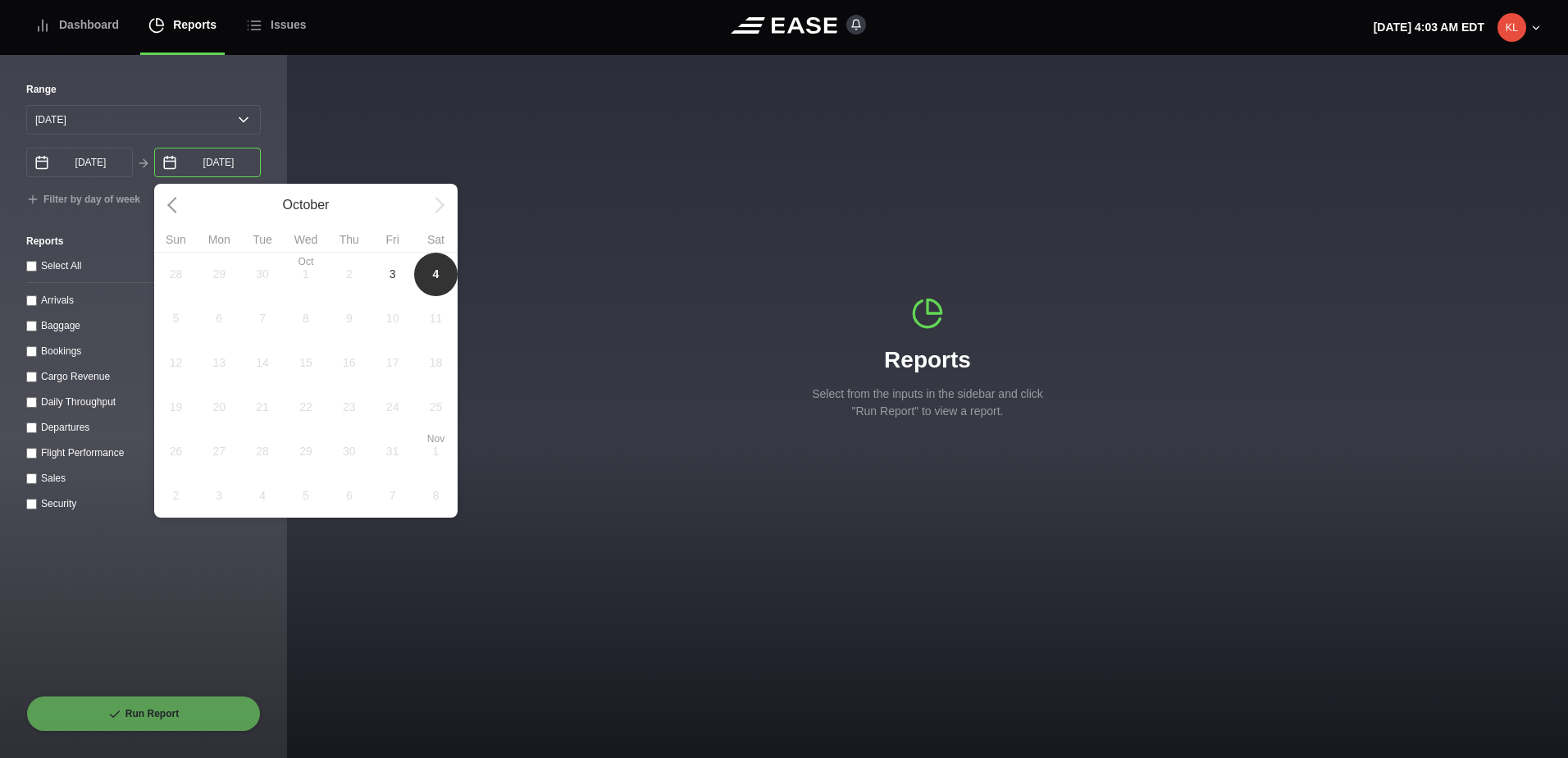
click at [206, 164] on input "[DATE]" at bounding box center [207, 163] width 107 height 30
click at [391, 281] on span "3" at bounding box center [393, 274] width 7 height 17
type input "[DATE]"
select select "0"
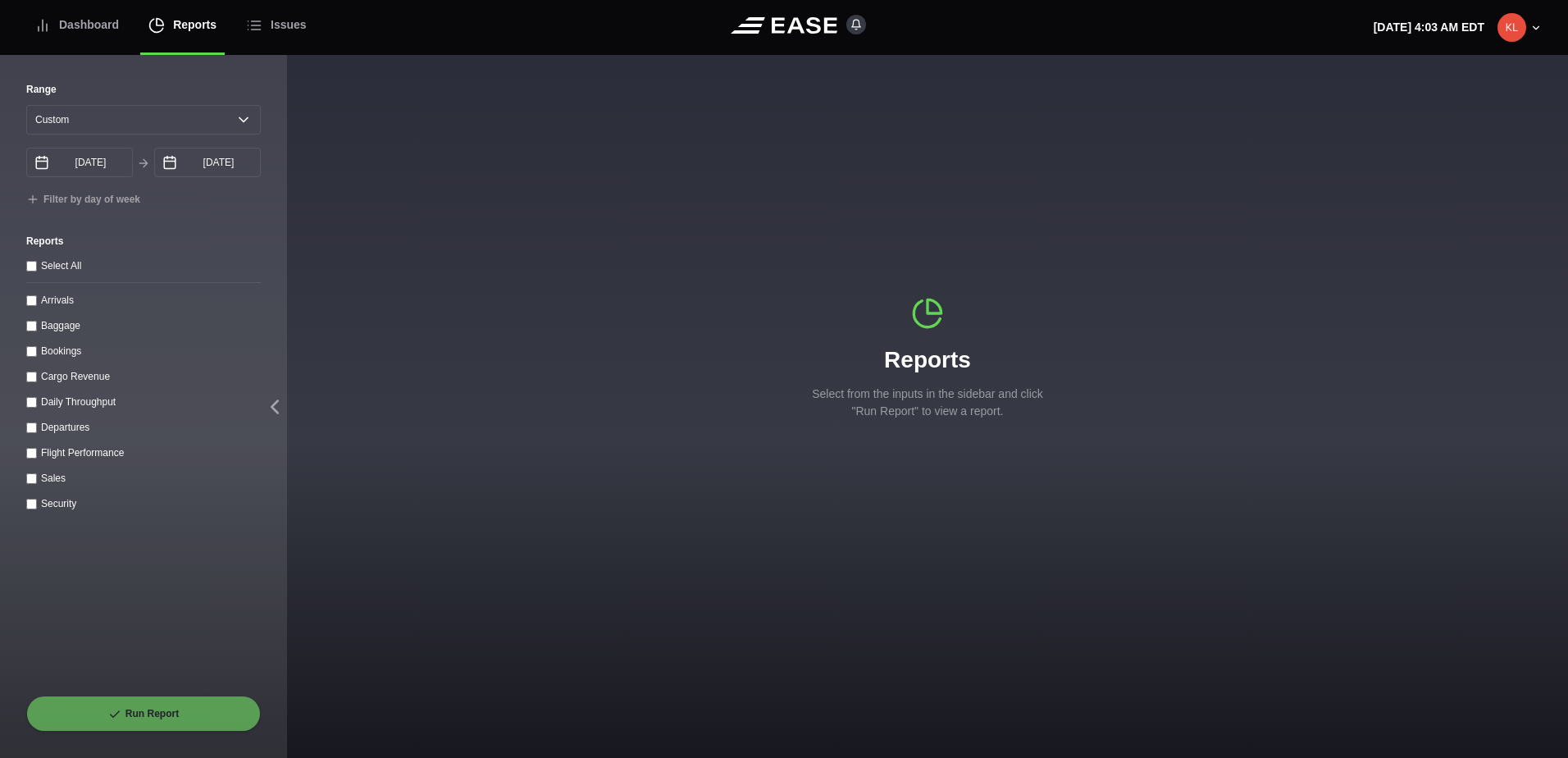
click at [27, 300] on input "Arrivals" at bounding box center [31, 301] width 11 height 11
checkbox input "true"
click at [194, 710] on button "Run Report" at bounding box center [144, 713] width 234 height 36
select select "0"
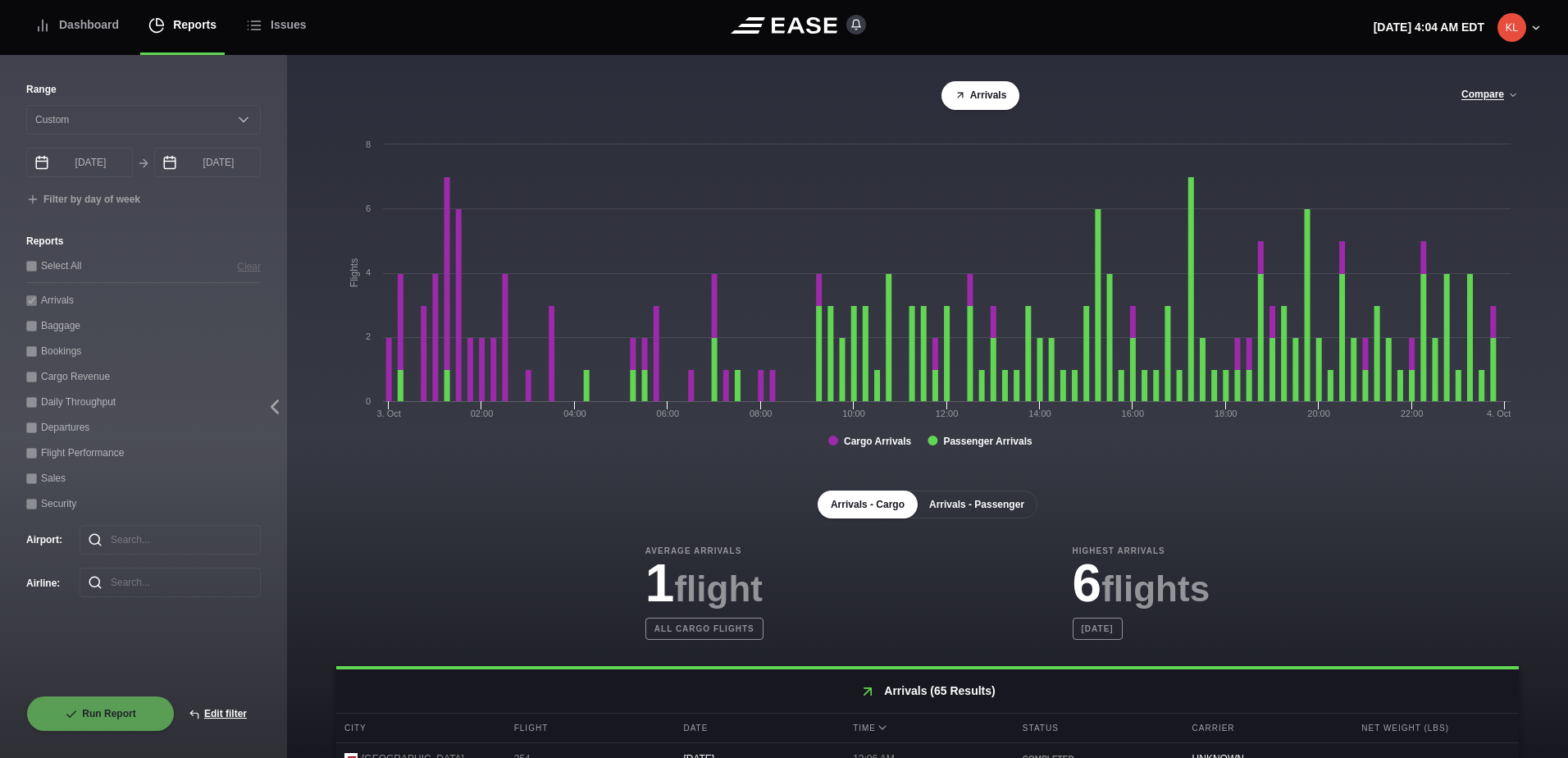
click at [944, 507] on button "Arrivals - Passenger" at bounding box center [976, 505] width 121 height 28
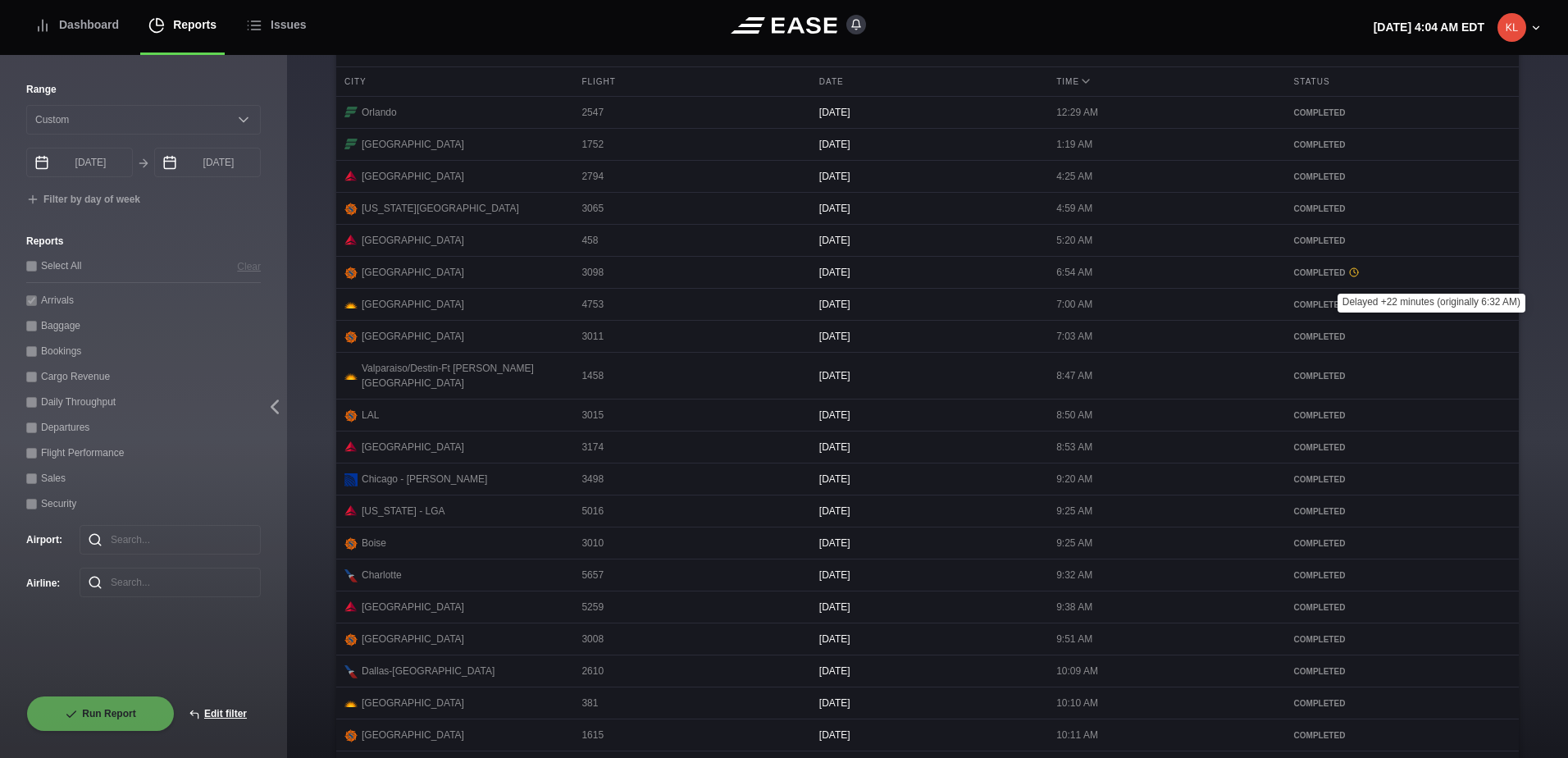
scroll to position [695, 0]
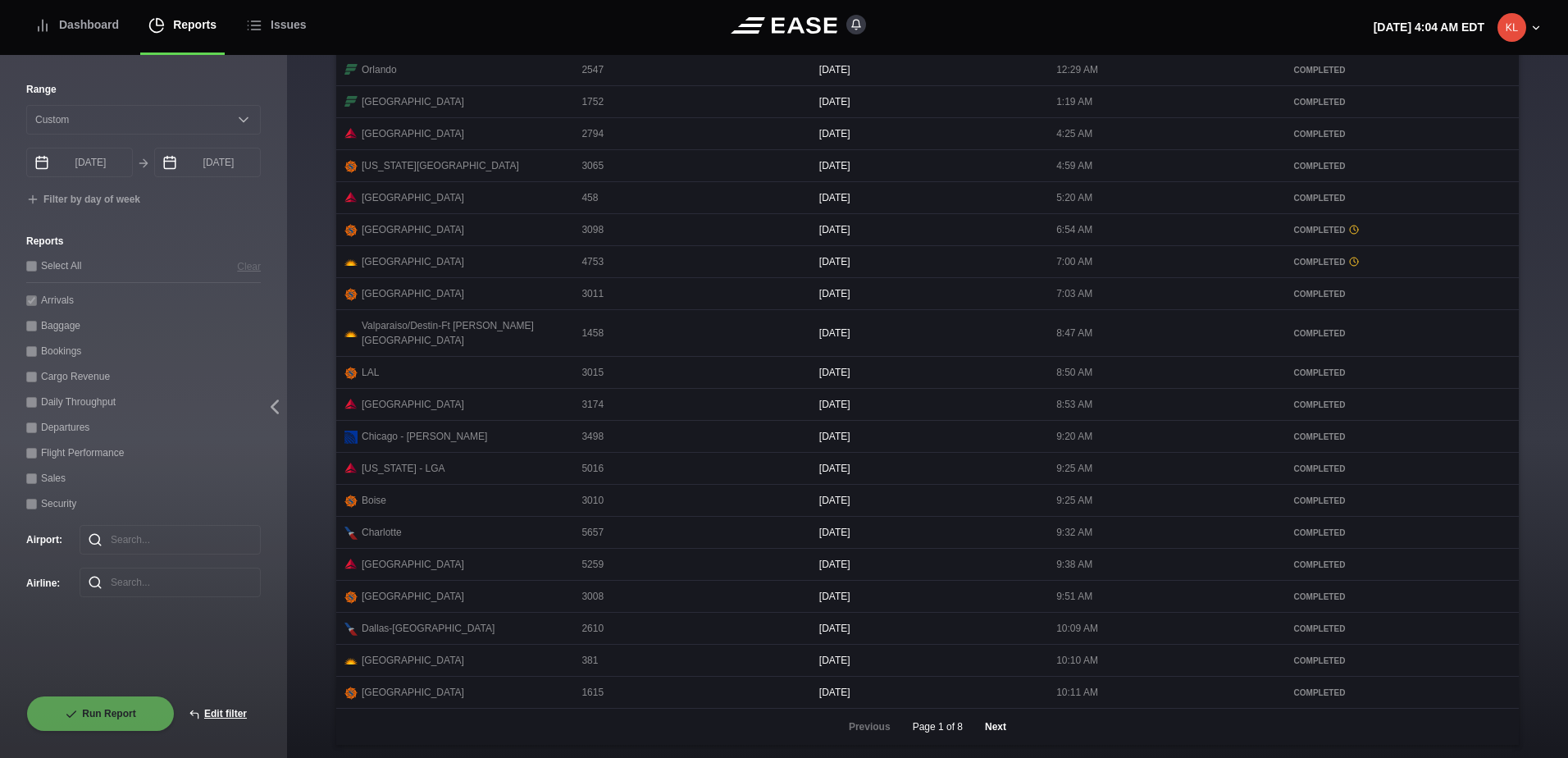
click at [984, 727] on button "Next" at bounding box center [996, 727] width 50 height 36
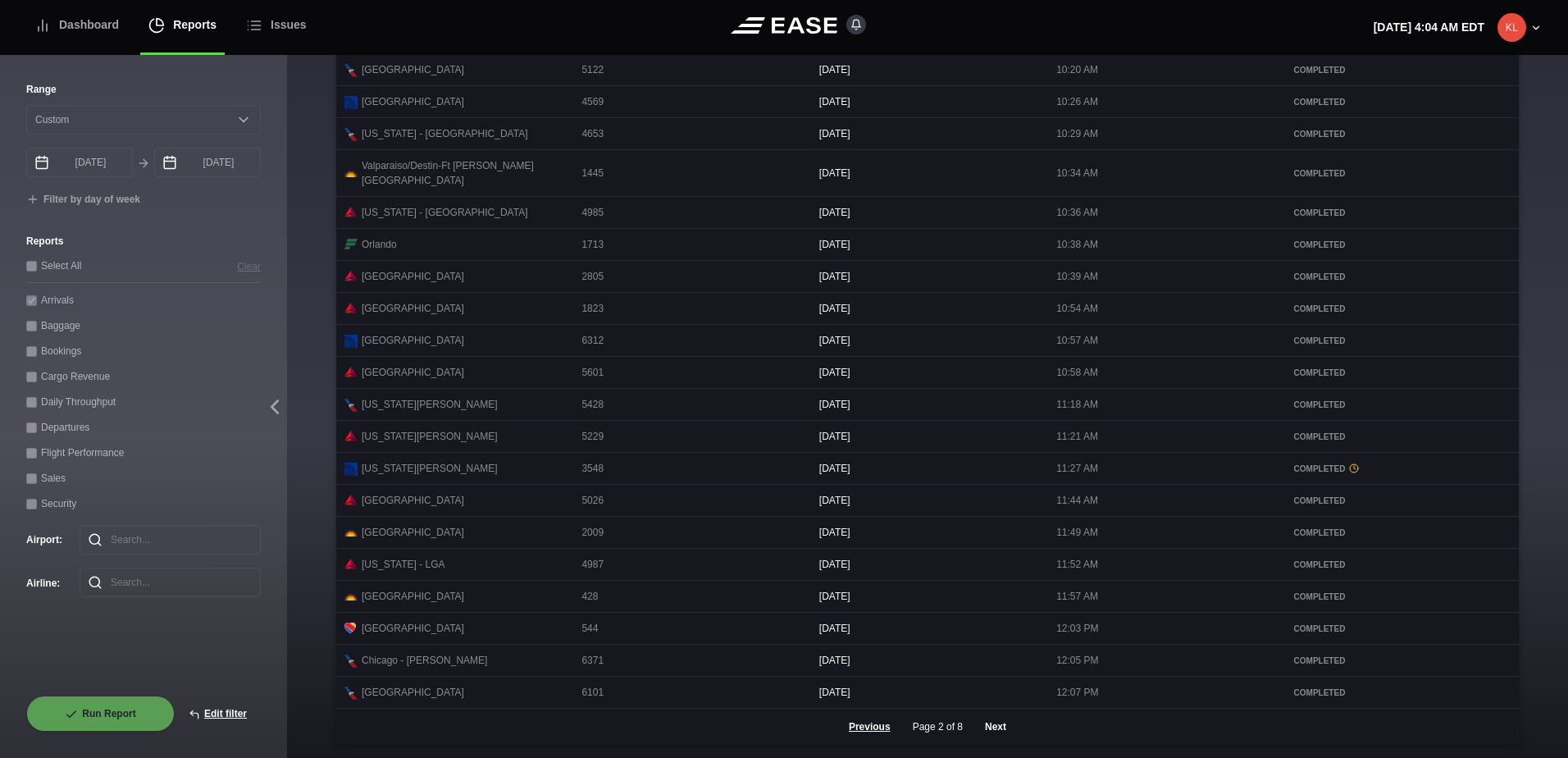
click at [983, 731] on button "Next" at bounding box center [996, 727] width 50 height 36
click at [987, 721] on button "Next" at bounding box center [996, 727] width 50 height 36
click at [991, 727] on button "Next" at bounding box center [996, 727] width 50 height 36
click at [988, 732] on button "Next" at bounding box center [996, 727] width 50 height 36
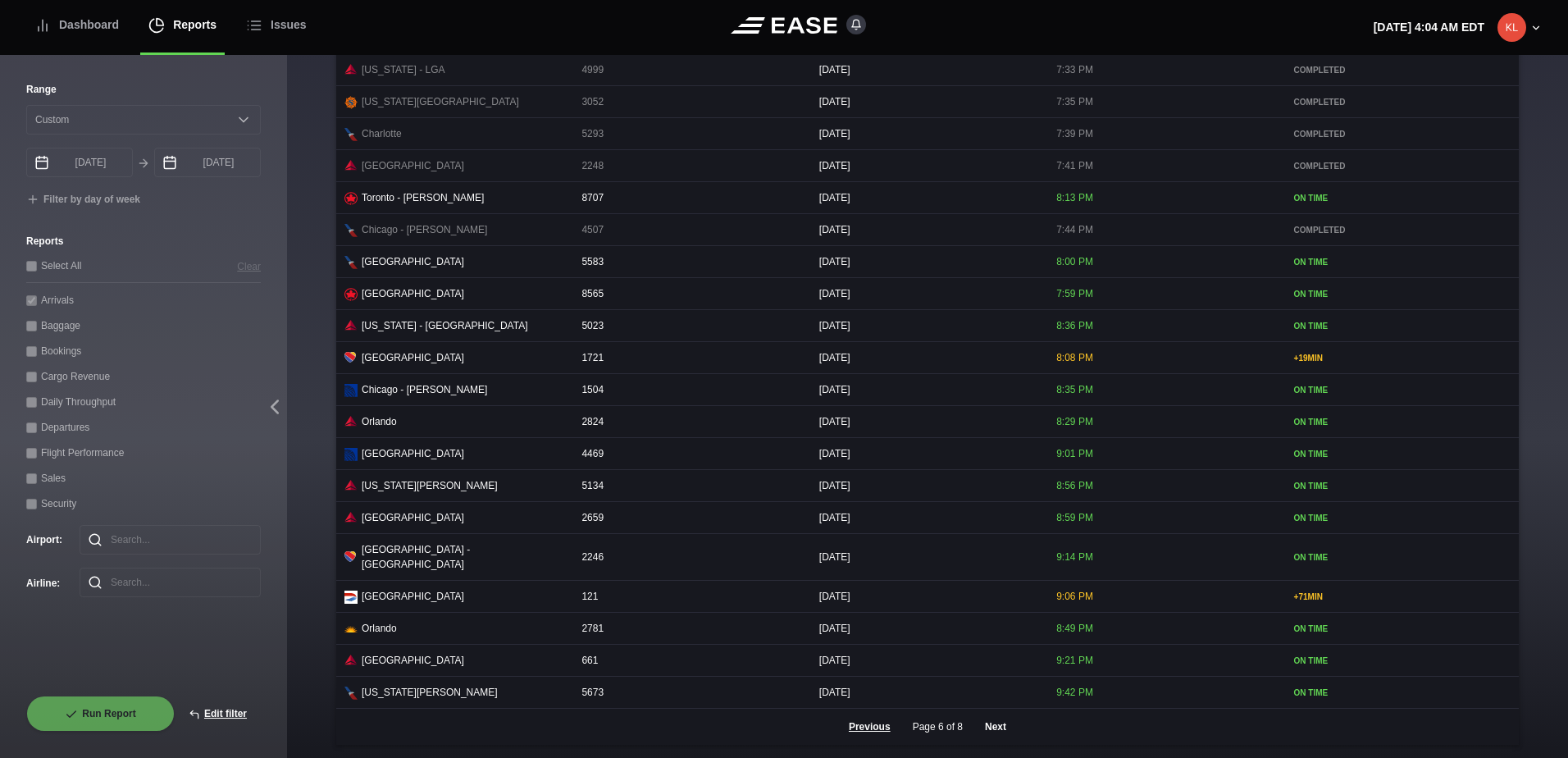
click at [985, 727] on button "Next" at bounding box center [996, 727] width 50 height 36
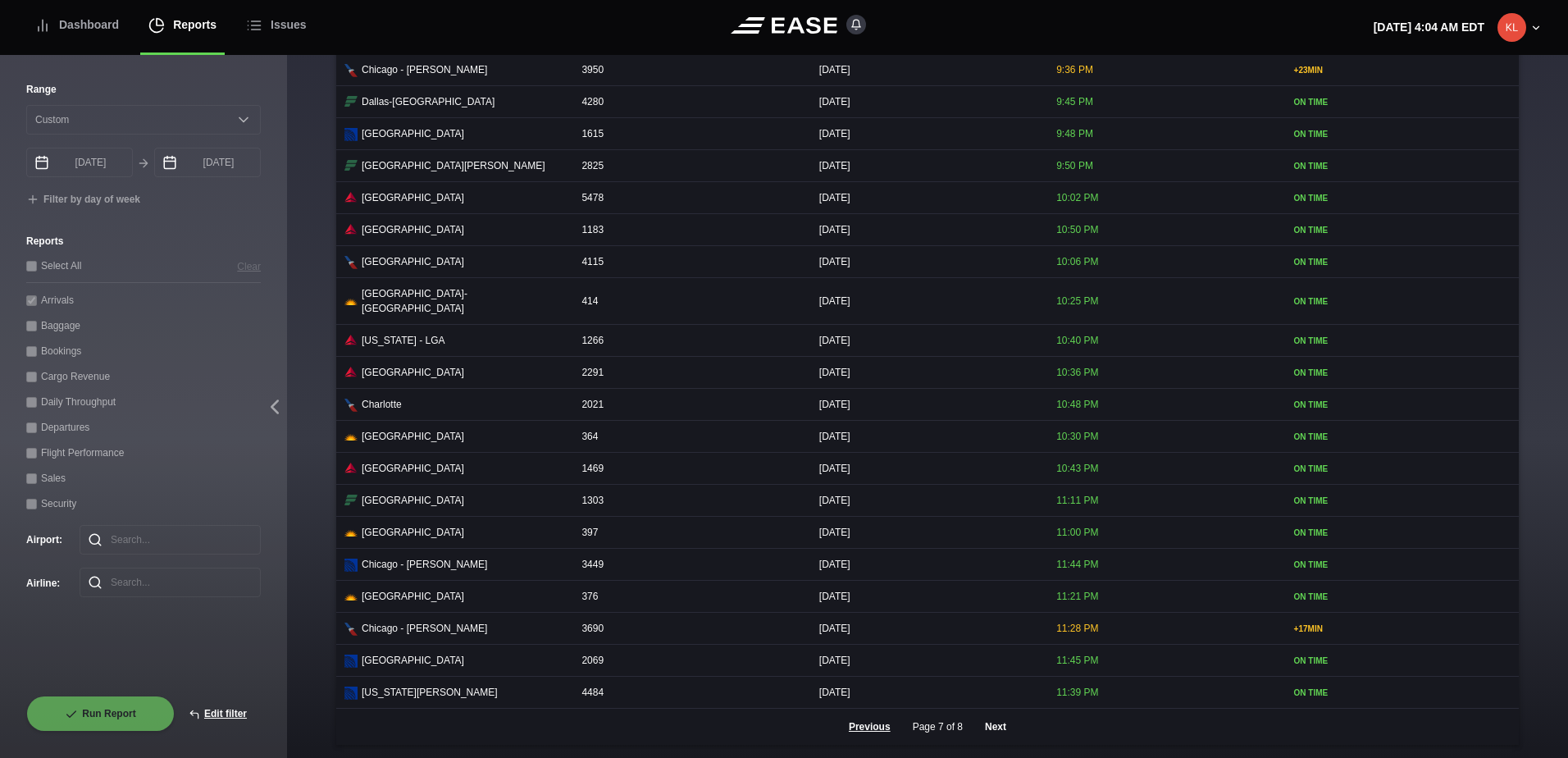
click at [989, 729] on button "Next" at bounding box center [996, 727] width 50 height 36
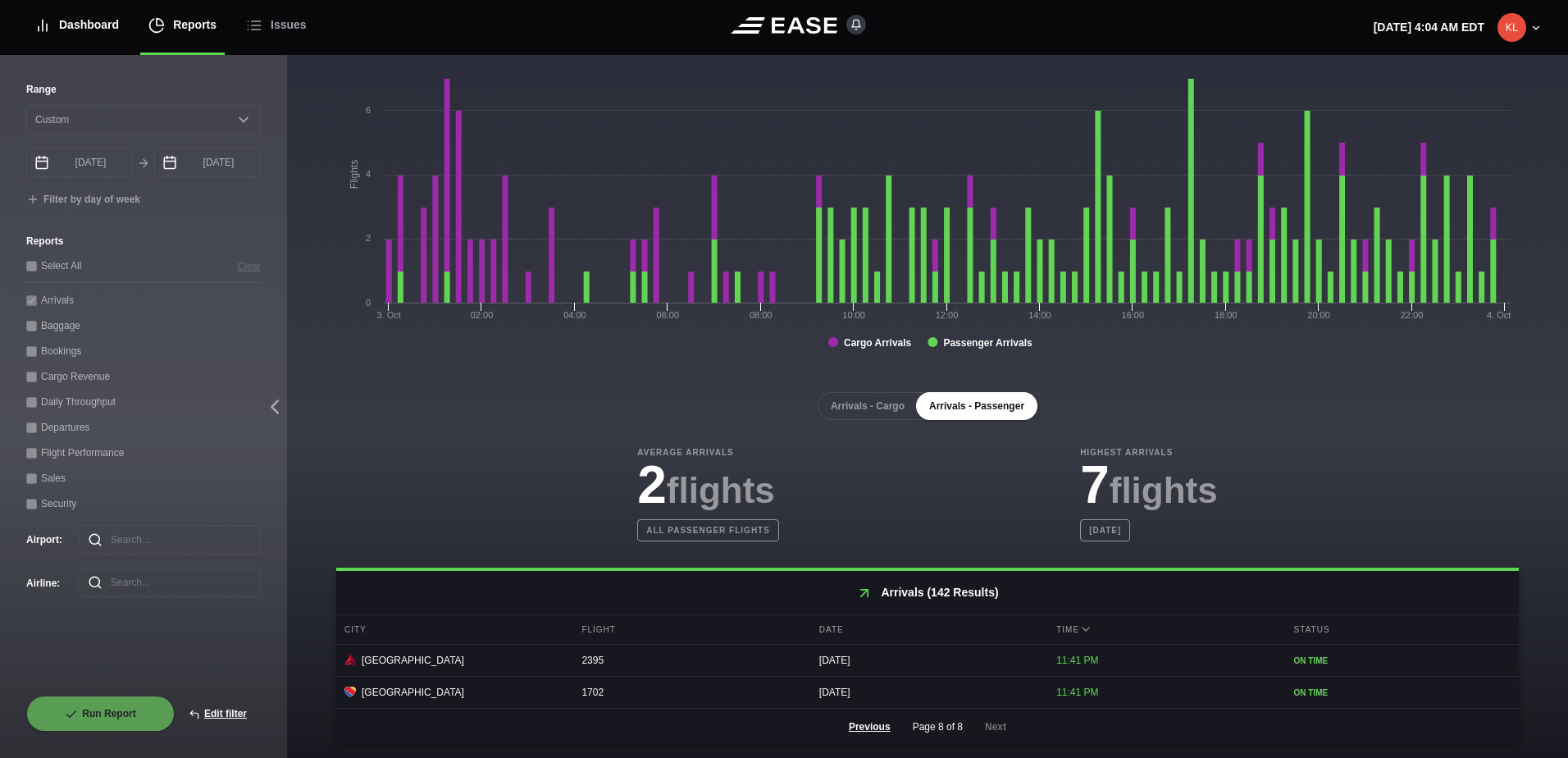
click at [84, 37] on div "Dashboard" at bounding box center [77, 25] width 84 height 55
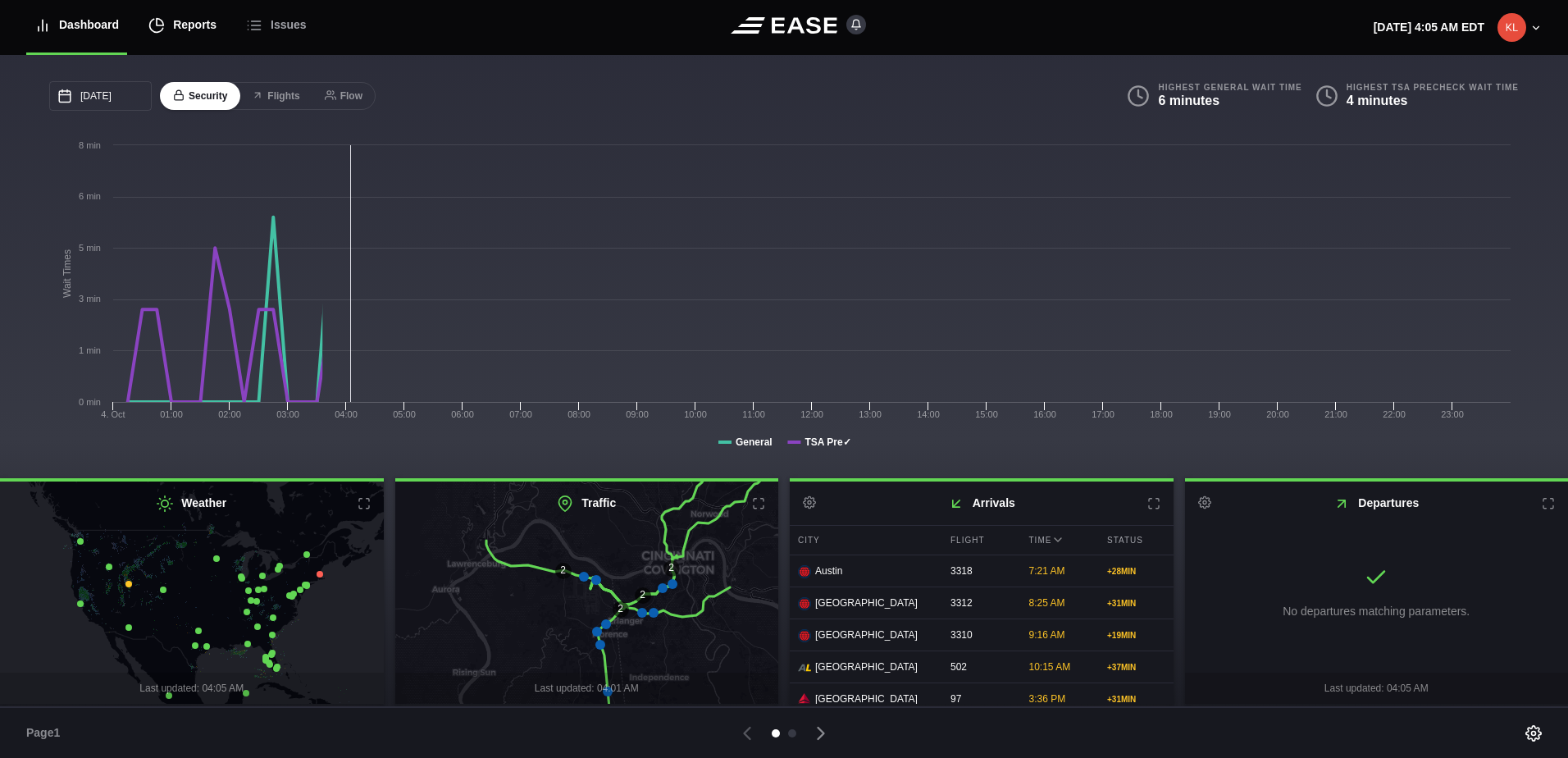
click at [191, 37] on div "Reports" at bounding box center [182, 25] width 68 height 55
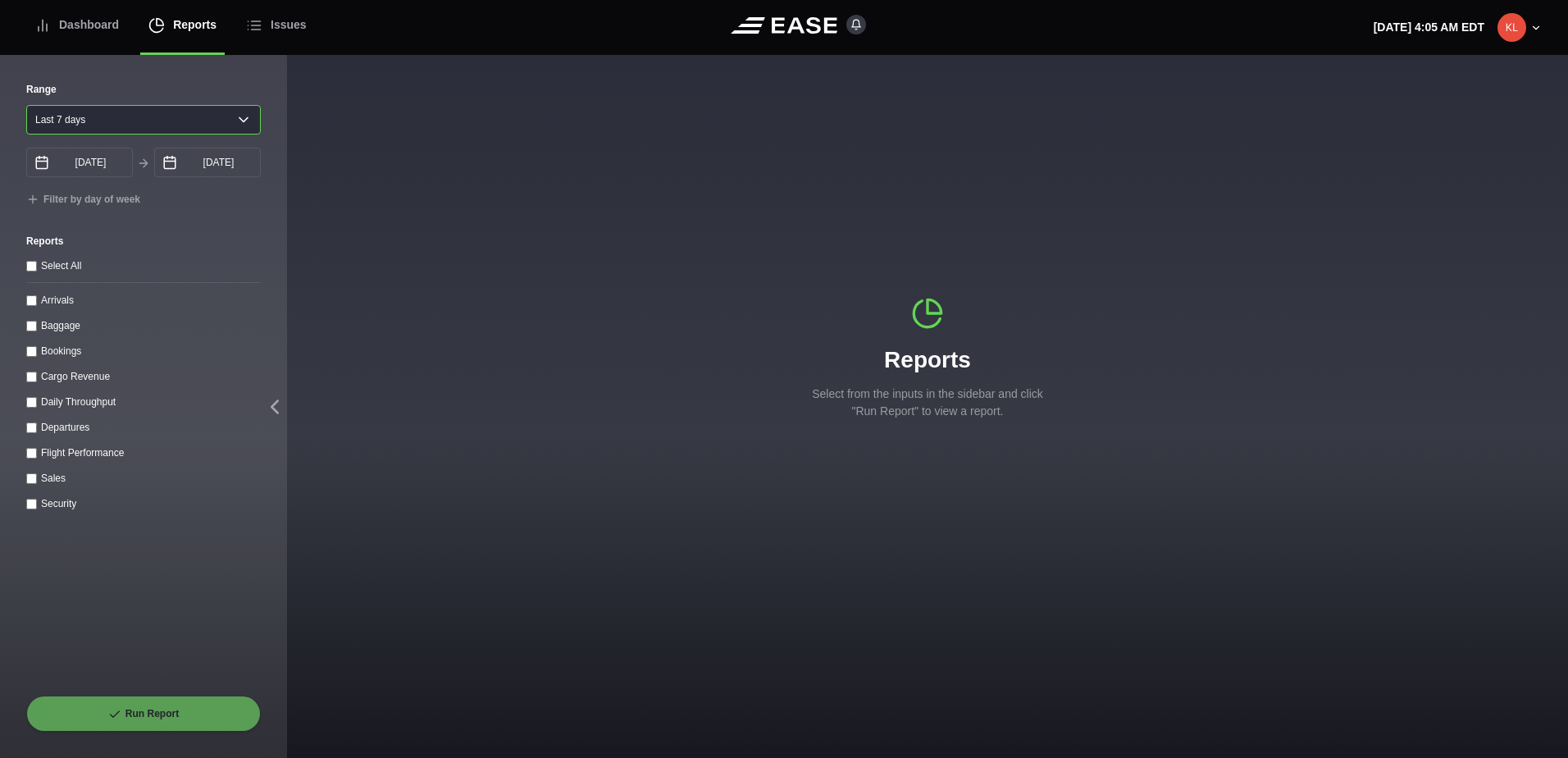
click at [103, 121] on select "[DATE] Last 7 days Last 14 days Last 30 days Last 6 weeks" at bounding box center [144, 120] width 234 height 30
select select "1"
click at [26, 105] on select "[DATE] Last 7 days Last 14 days Last 30 days Last 6 weeks" at bounding box center [144, 120] width 234 height 30
type input "[DATE]"
click at [169, 162] on icon at bounding box center [170, 159] width 12 height 5
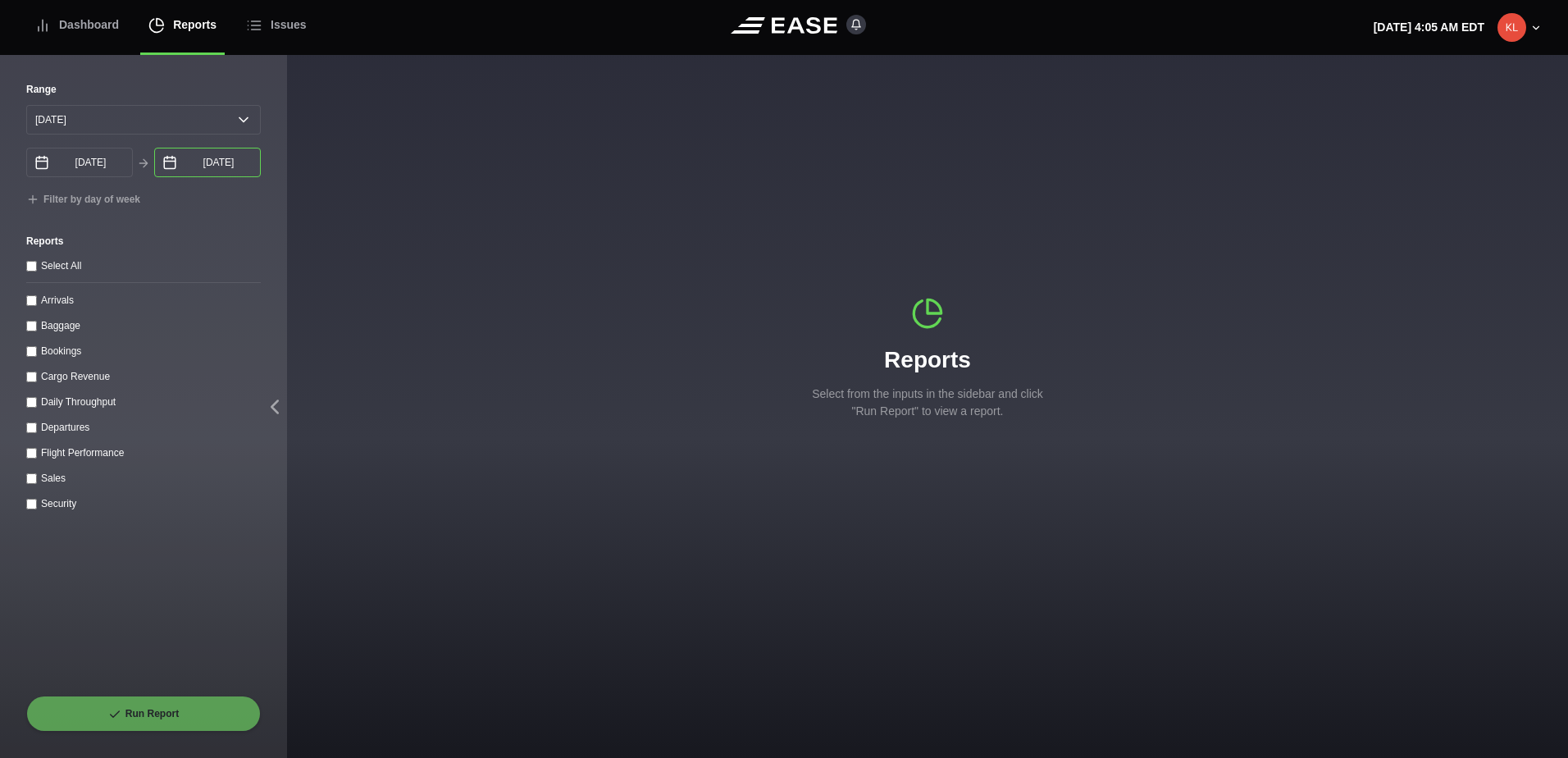
click at [209, 154] on input "[DATE]" at bounding box center [207, 163] width 107 height 30
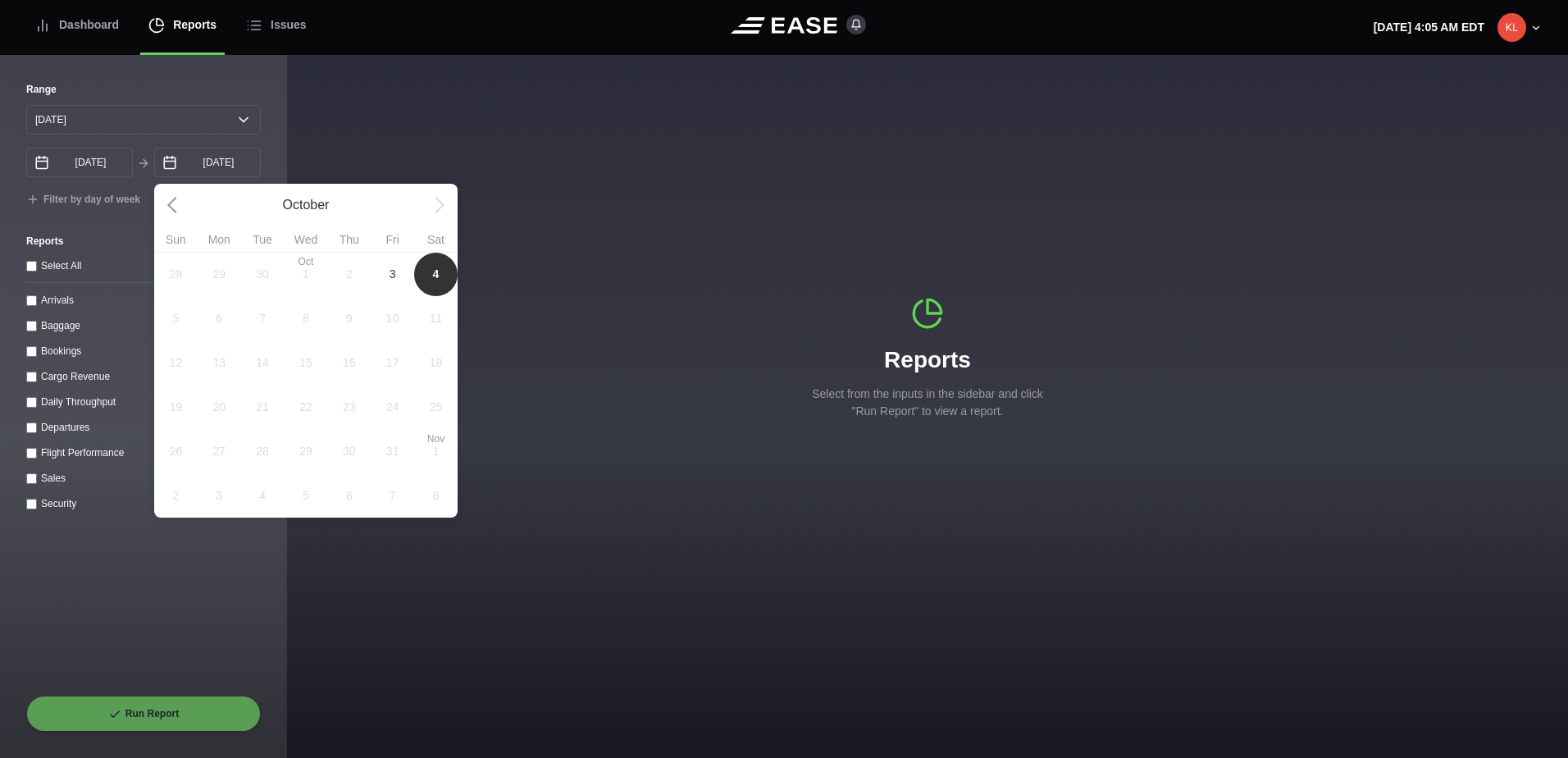
click at [402, 282] on span "3" at bounding box center [392, 274] width 44 height 45
type input "[DATE]"
select select "0"
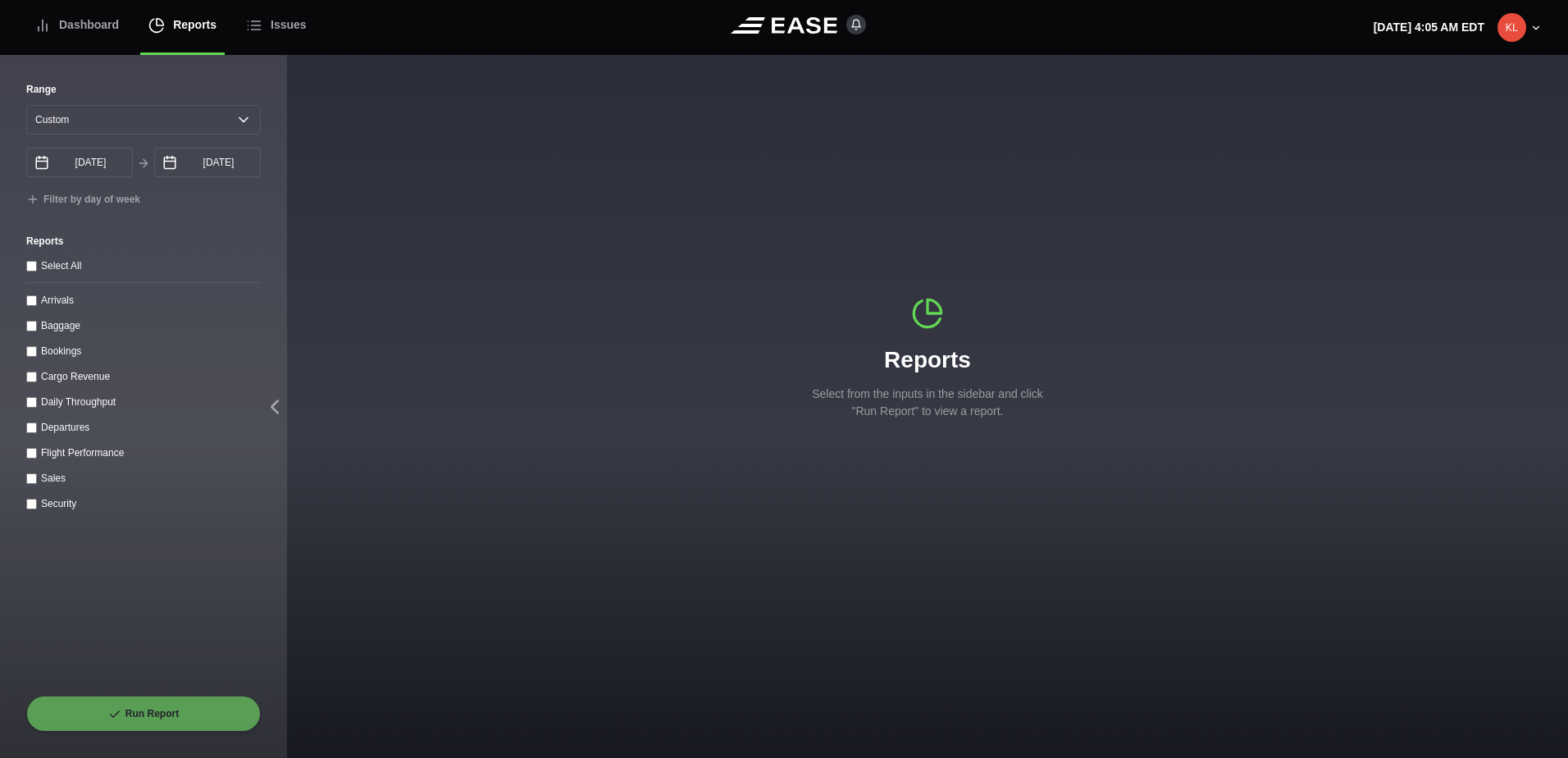
click at [35, 433] on input "Departures" at bounding box center [31, 427] width 11 height 11
checkbox input "true"
click at [185, 716] on button "Run Report" at bounding box center [144, 713] width 234 height 36
select select "0"
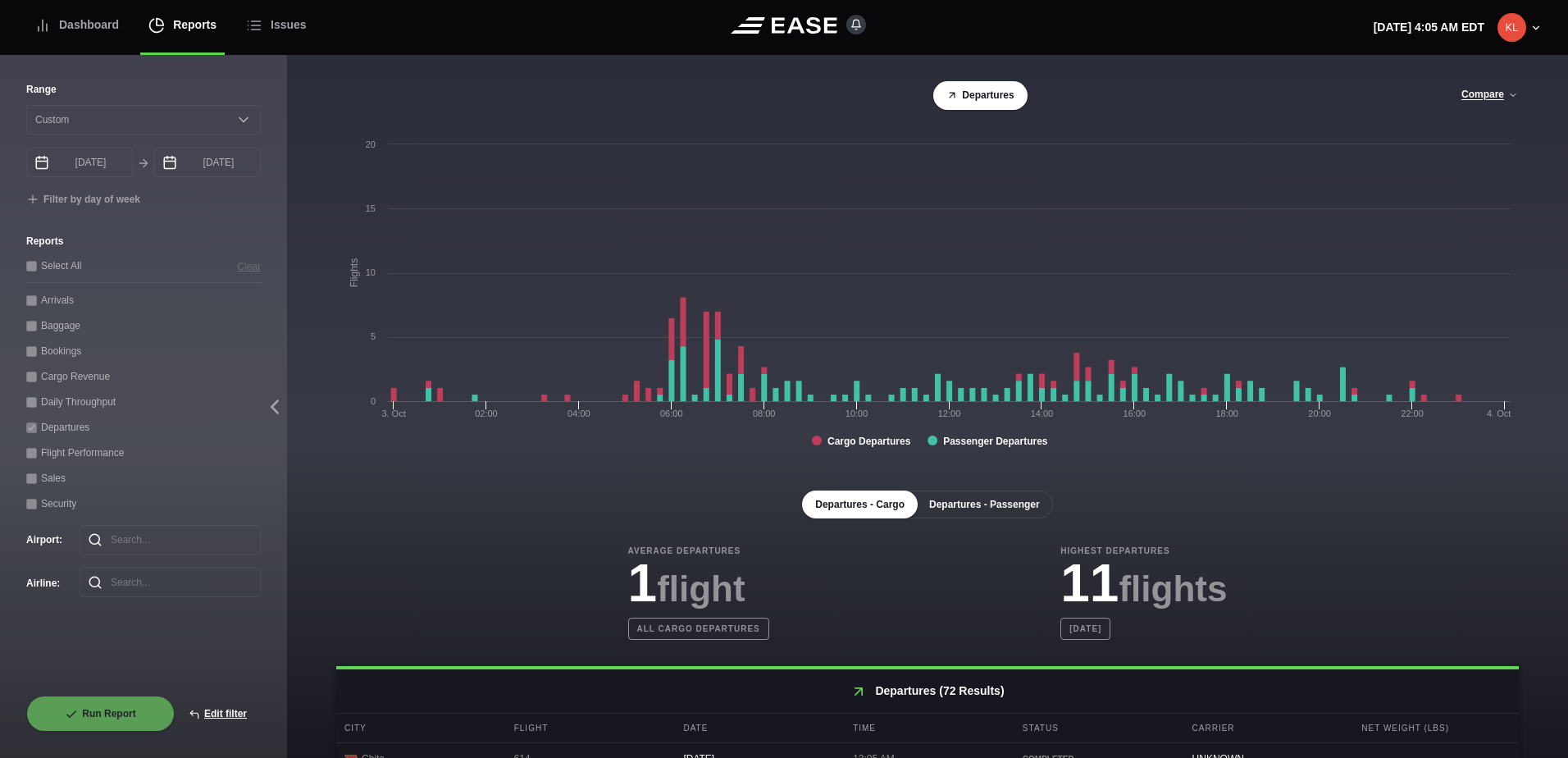
click at [983, 508] on button "Departures - Passenger" at bounding box center [984, 505] width 137 height 28
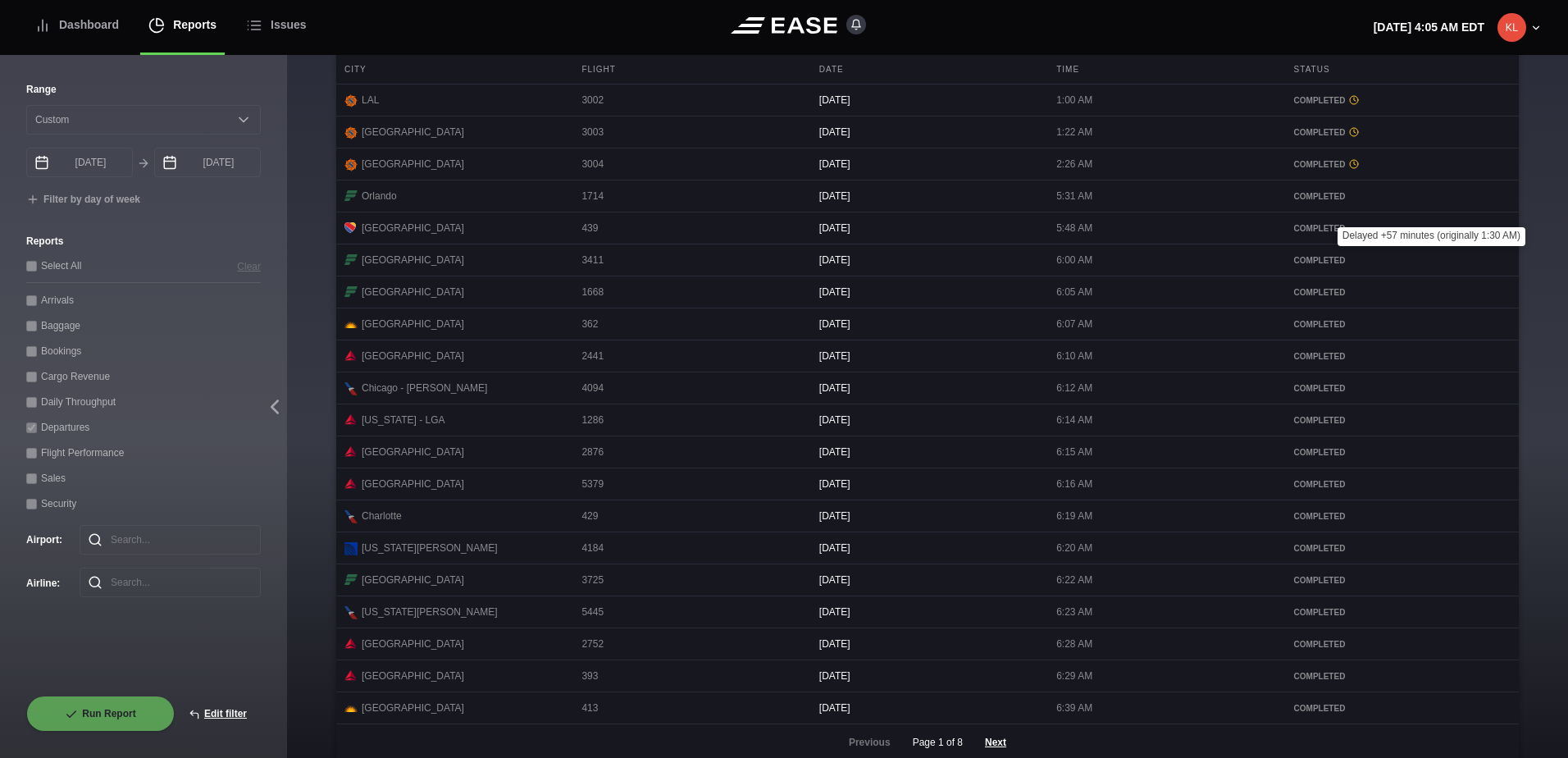
scroll to position [695, 0]
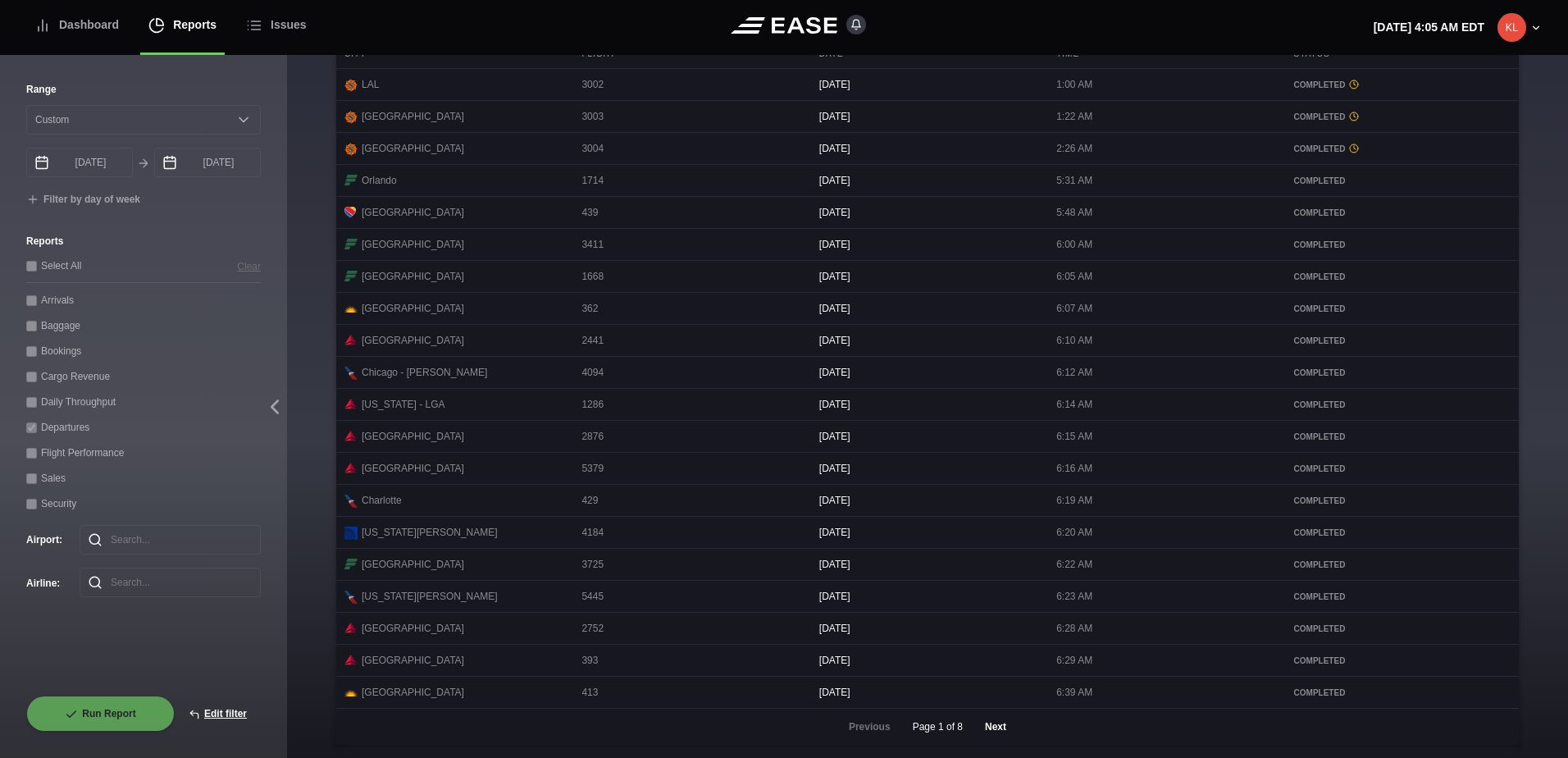
click at [991, 725] on button "Next" at bounding box center [996, 727] width 50 height 36
click at [992, 727] on button "Next" at bounding box center [996, 727] width 50 height 36
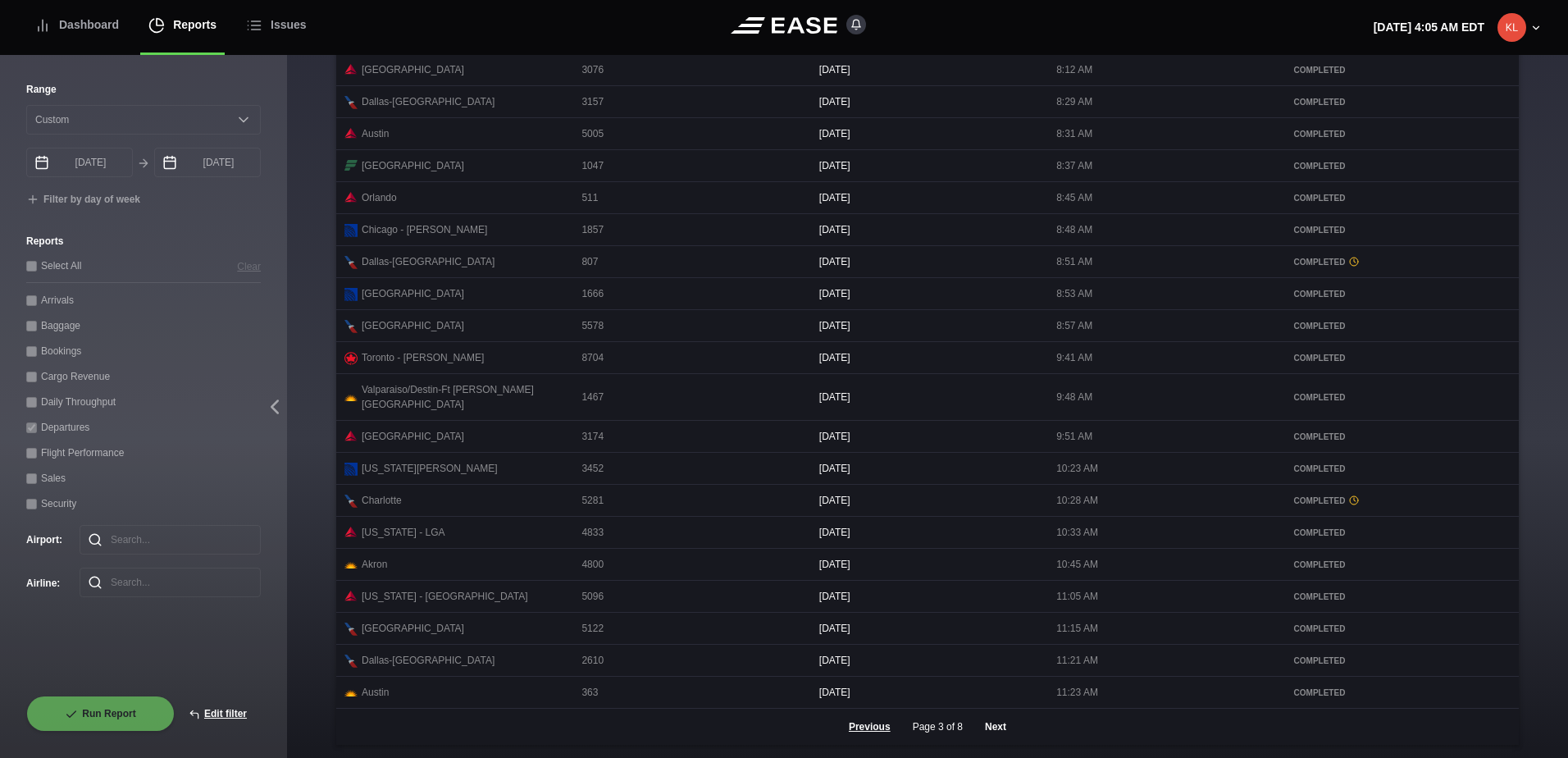
click at [992, 725] on button "Next" at bounding box center [996, 727] width 50 height 36
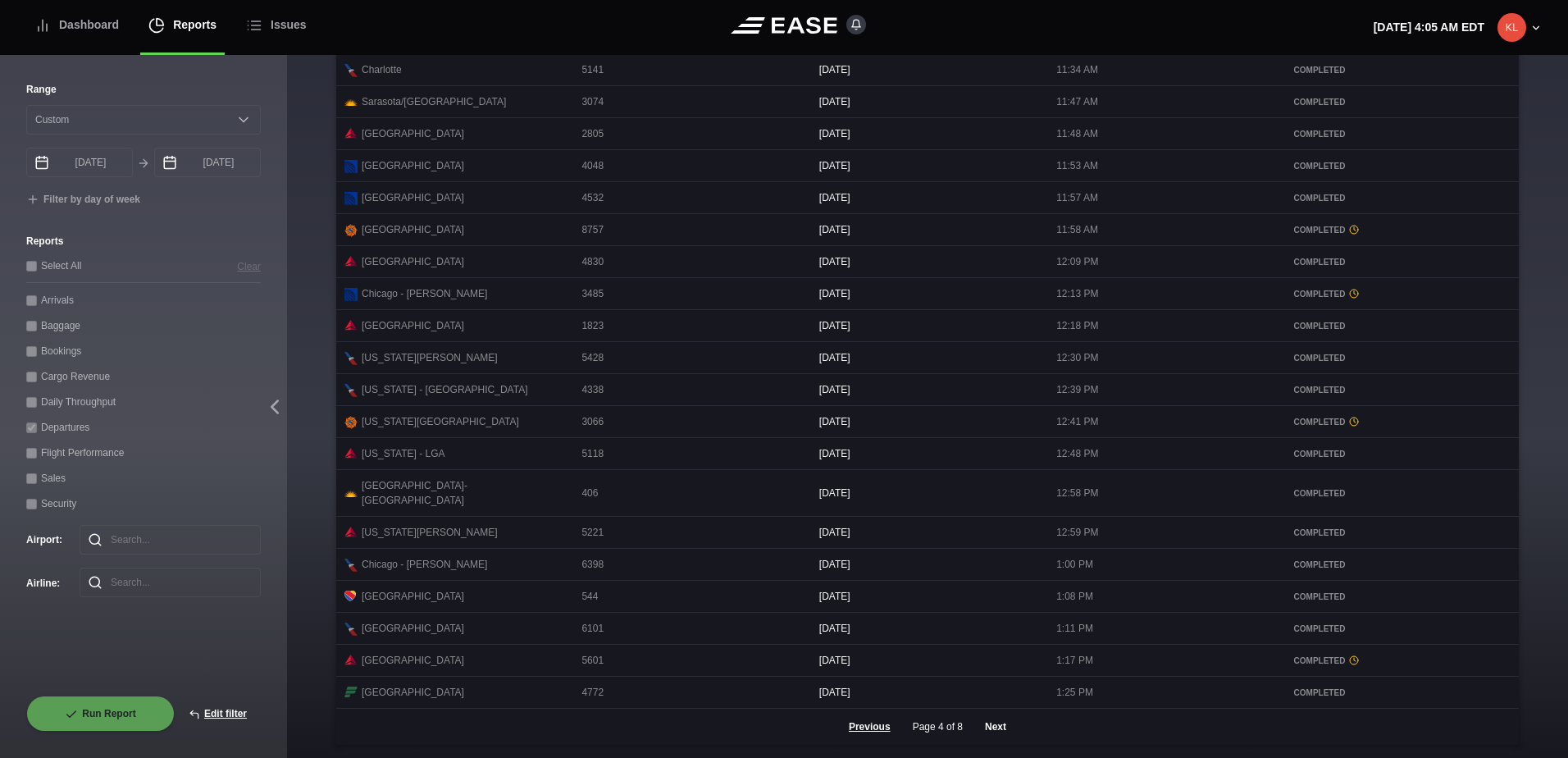
click at [986, 733] on button "Next" at bounding box center [996, 727] width 50 height 36
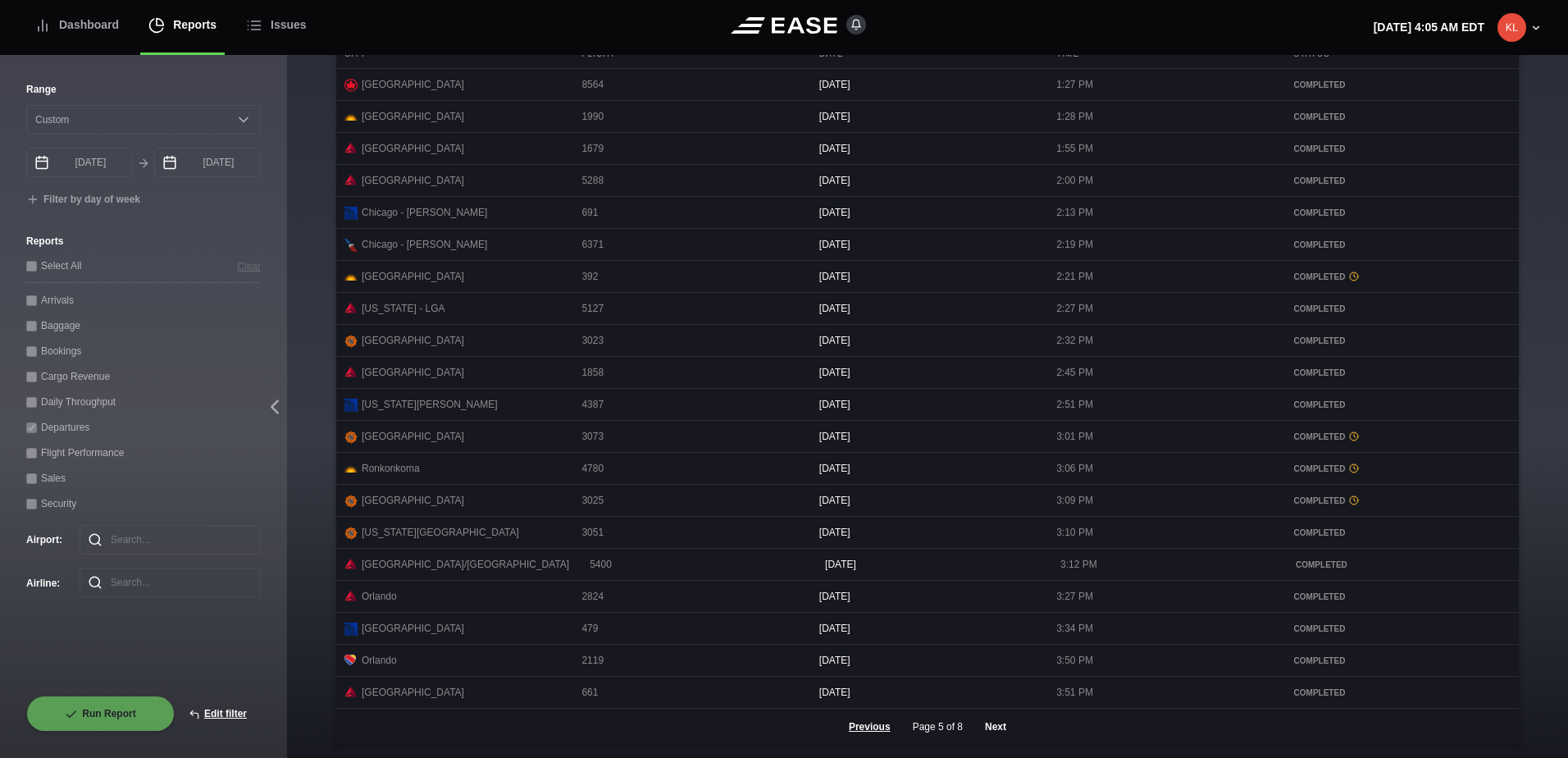
click at [996, 727] on button "Next" at bounding box center [996, 727] width 50 height 36
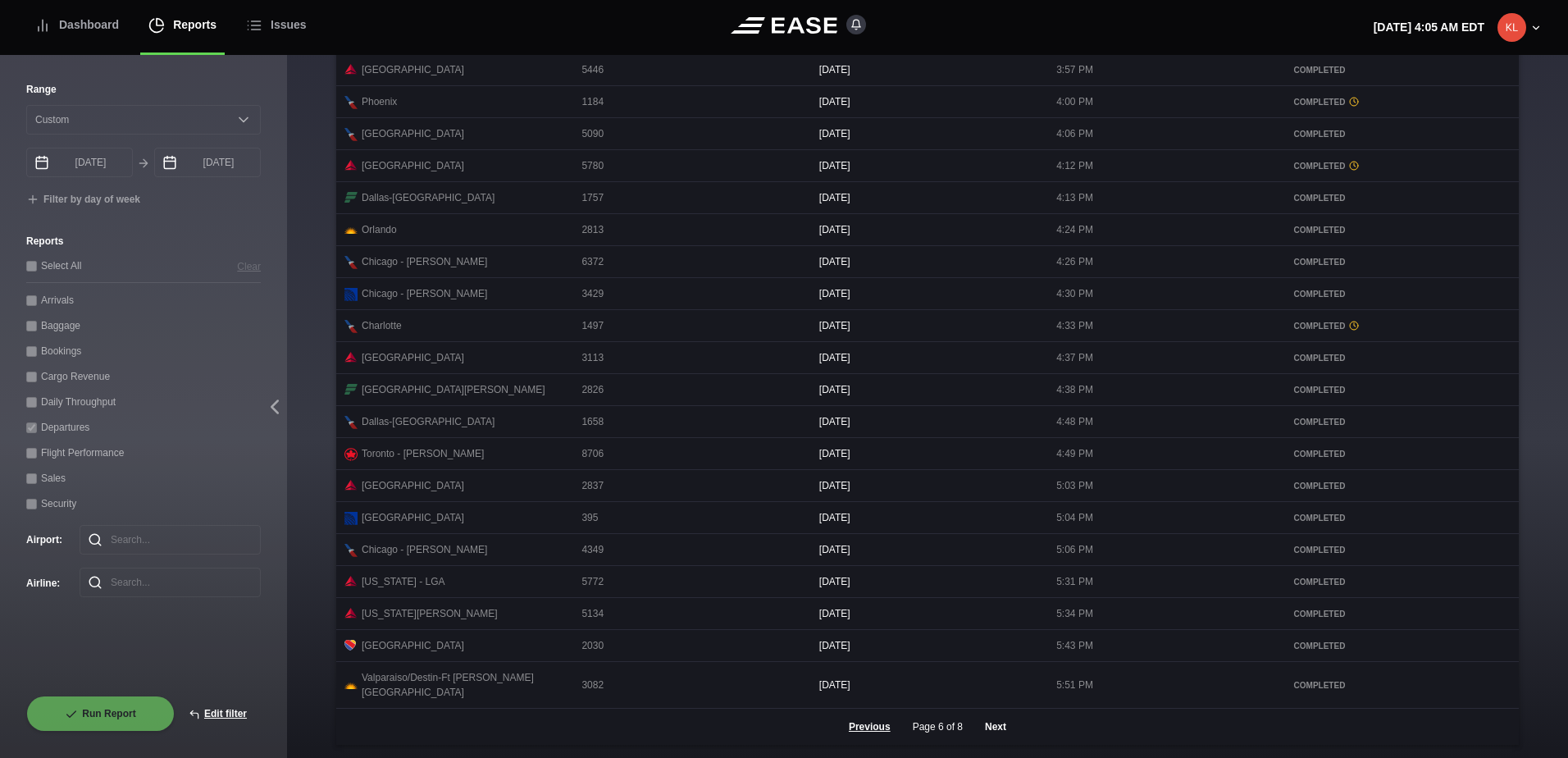
click at [986, 716] on button "Next" at bounding box center [996, 727] width 50 height 36
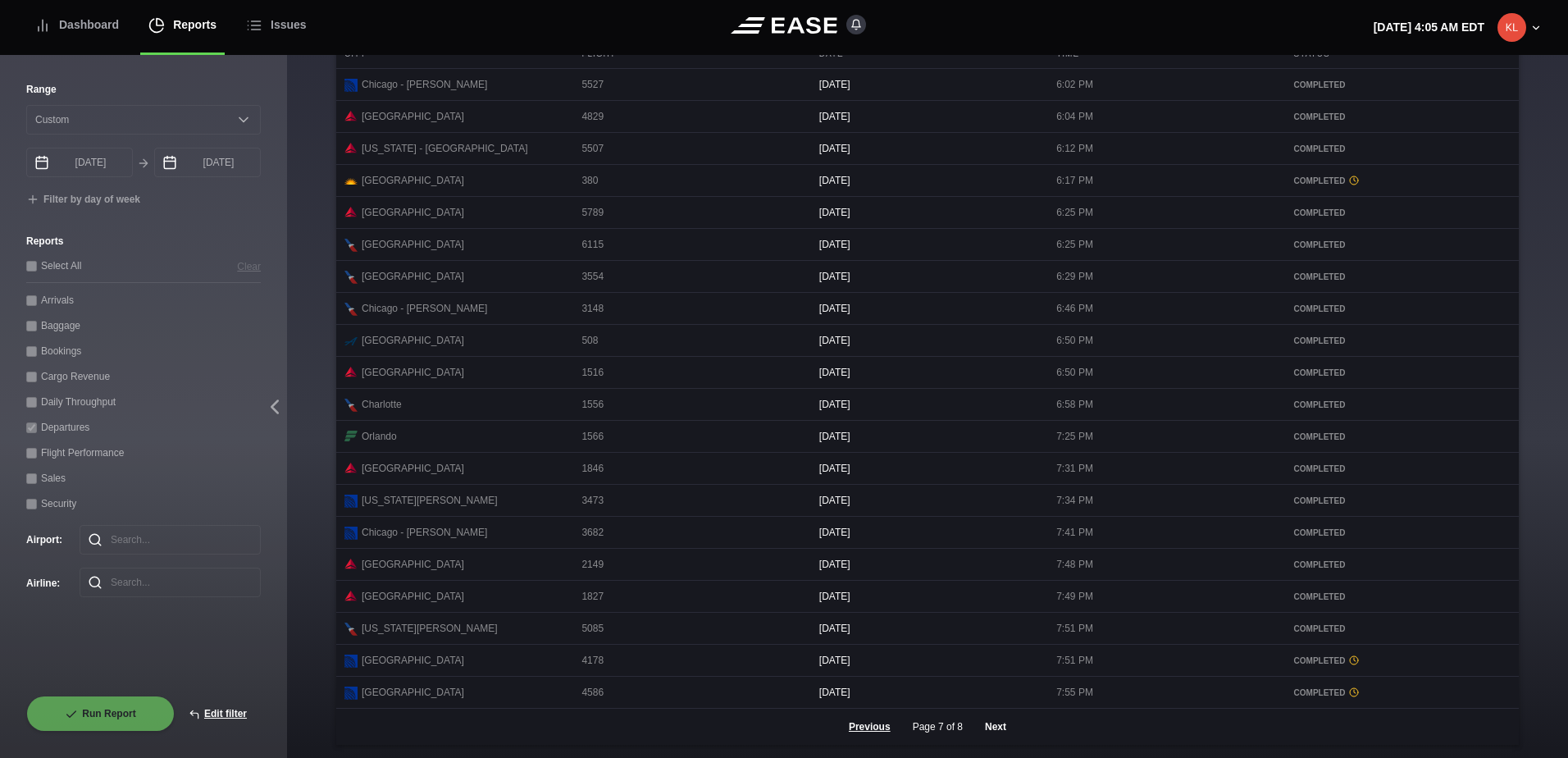
click at [997, 725] on button "Next" at bounding box center [996, 727] width 50 height 36
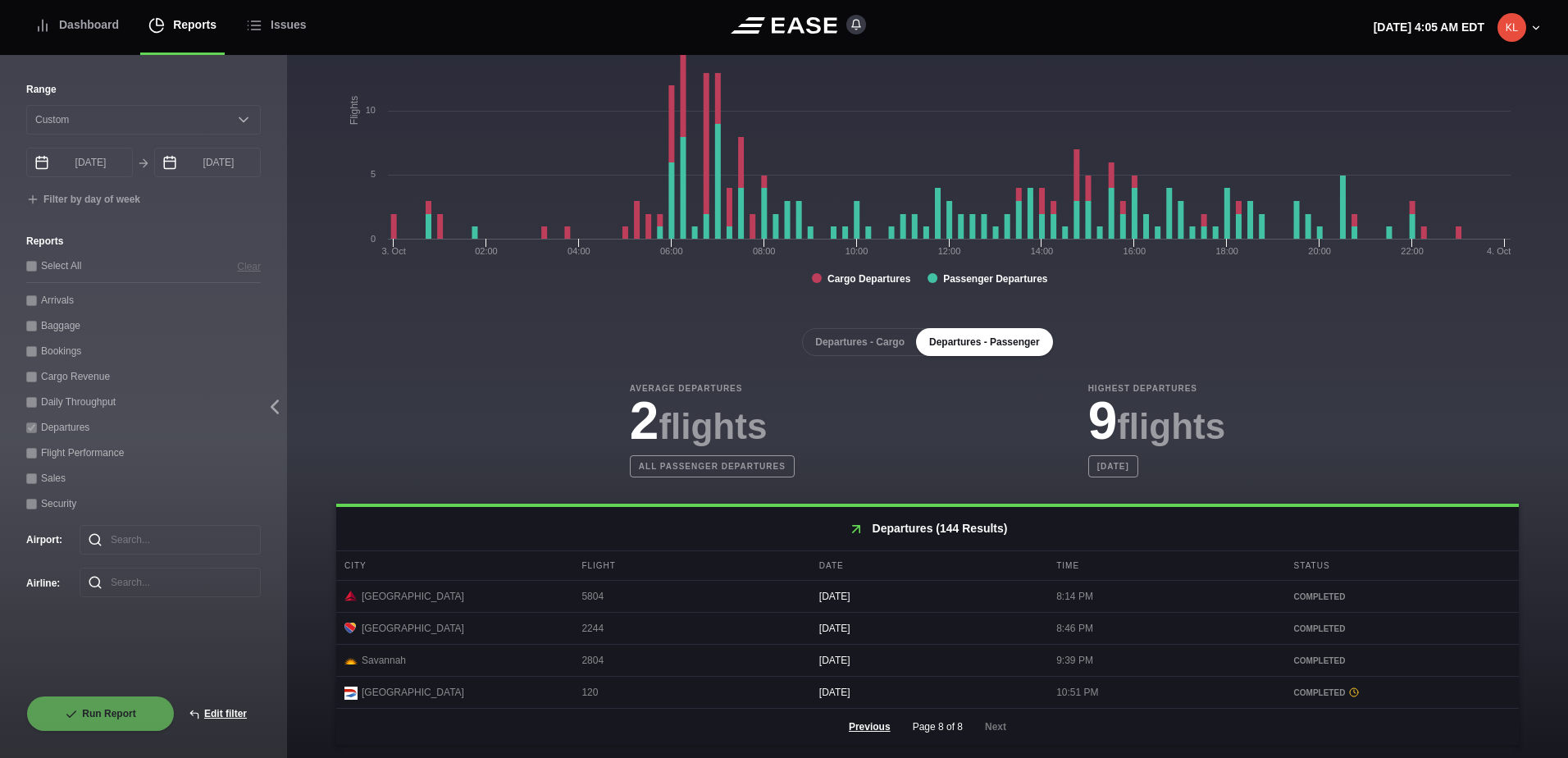
scroll to position [171, 0]
